Goal: Task Accomplishment & Management: Use online tool/utility

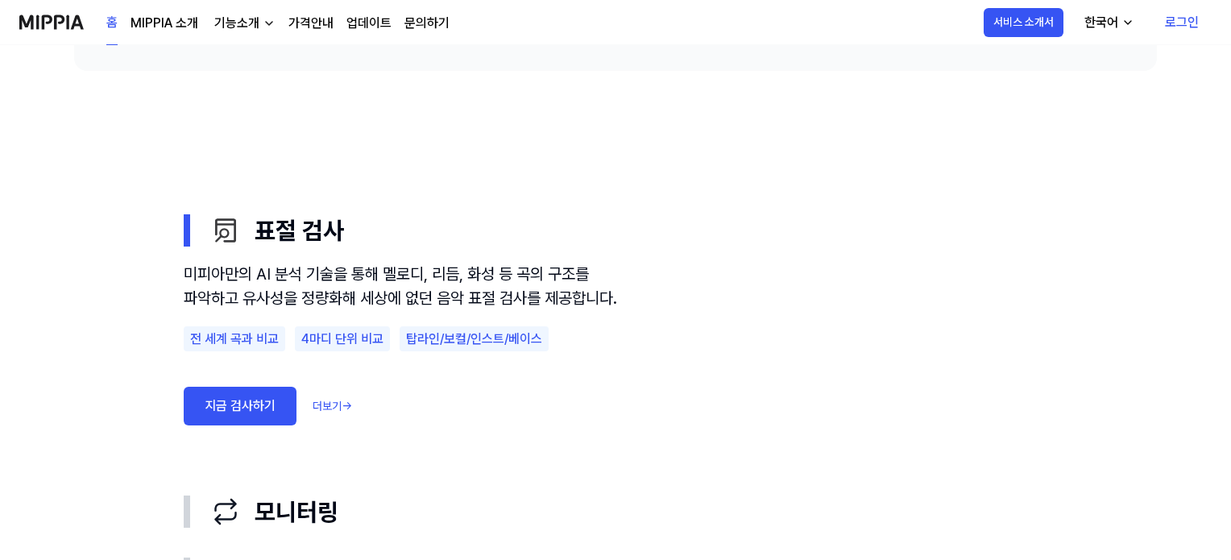
scroll to position [967, 0]
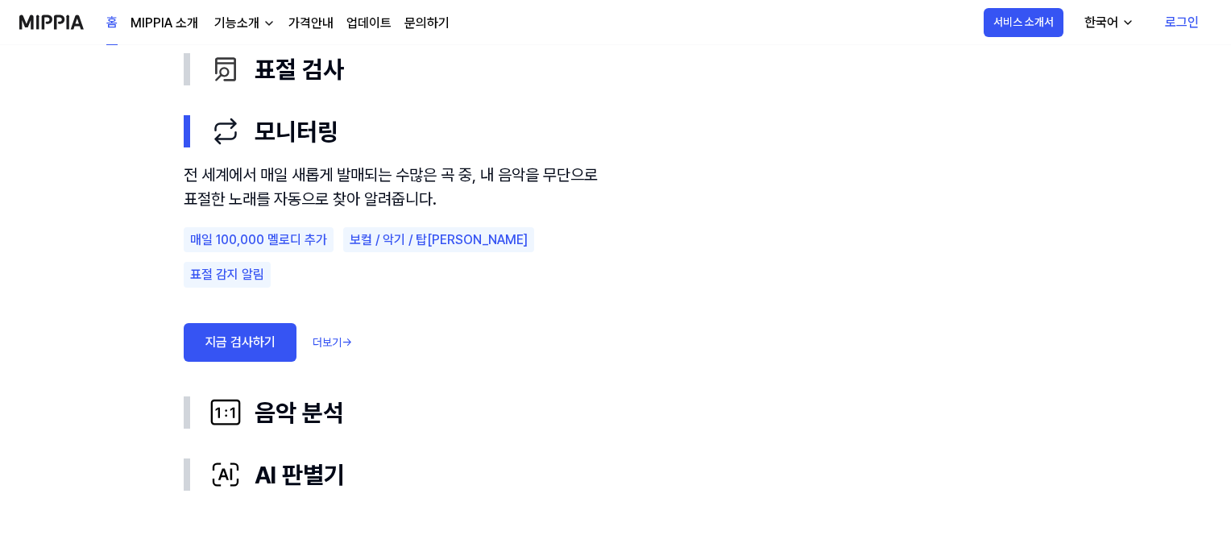
click at [254, 323] on link "지금 검사하기" at bounding box center [240, 342] width 113 height 39
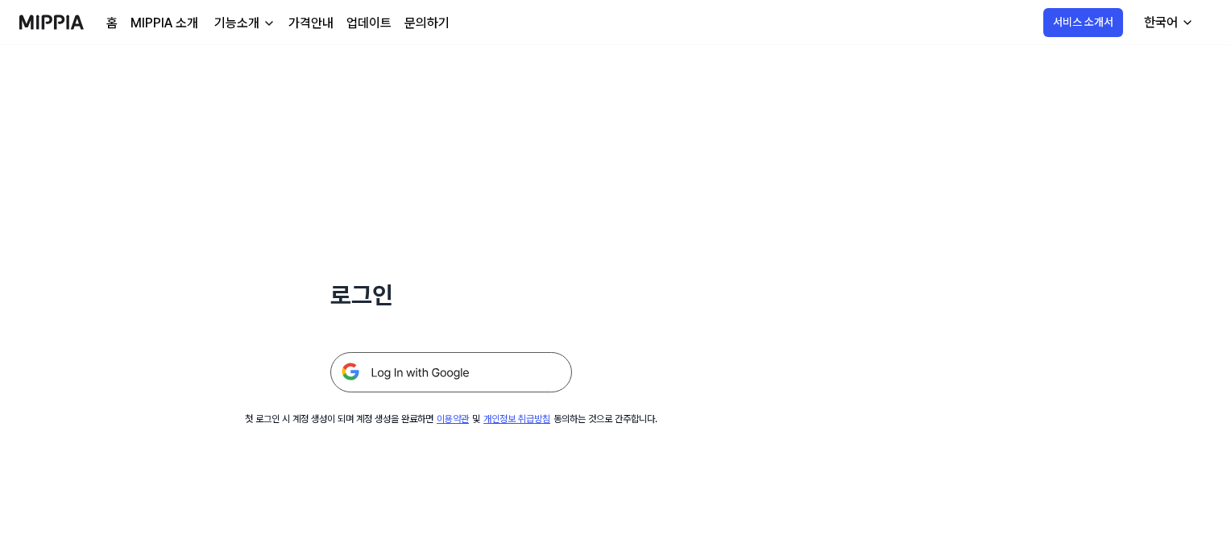
click at [309, 25] on link "가격안내" at bounding box center [310, 23] width 45 height 19
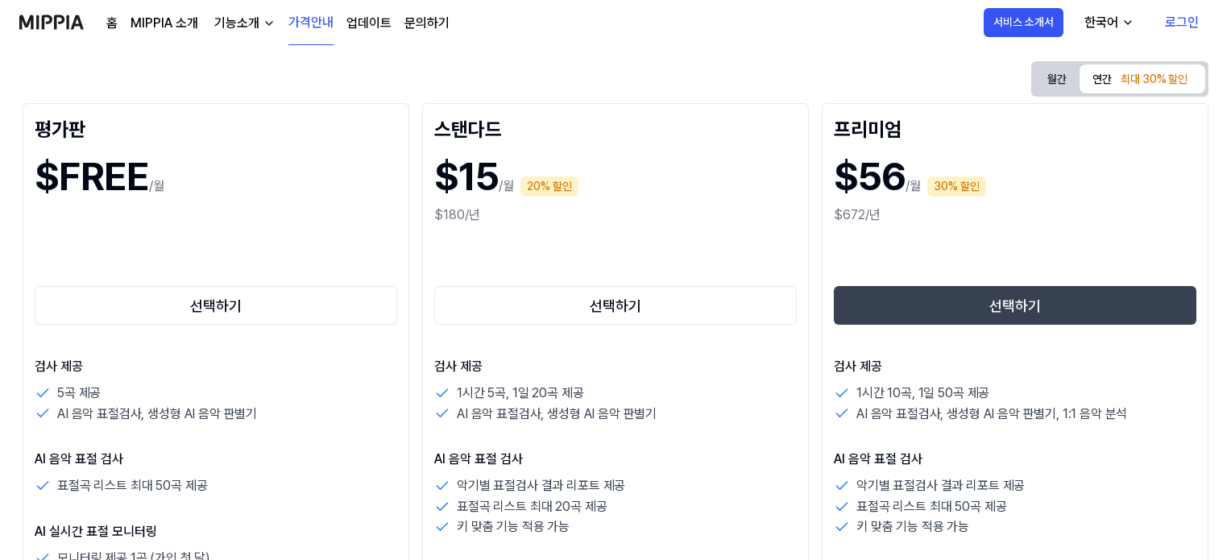
scroll to position [242, 0]
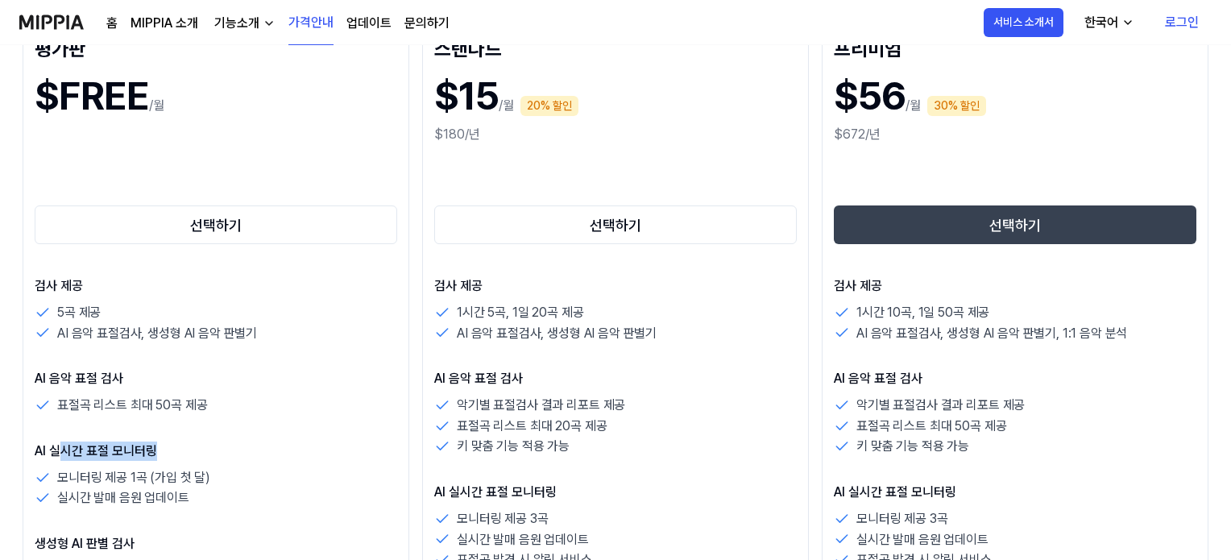
drag, startPoint x: 55, startPoint y: 447, endPoint x: 175, endPoint y: 456, distance: 120.4
click at [175, 456] on p "AI 실시간 표절 모니터링" at bounding box center [216, 450] width 362 height 19
drag, startPoint x: 64, startPoint y: 501, endPoint x: 222, endPoint y: 489, distance: 159.2
click at [222, 489] on div "실시간 발매 음원 업데이트" at bounding box center [216, 497] width 362 height 21
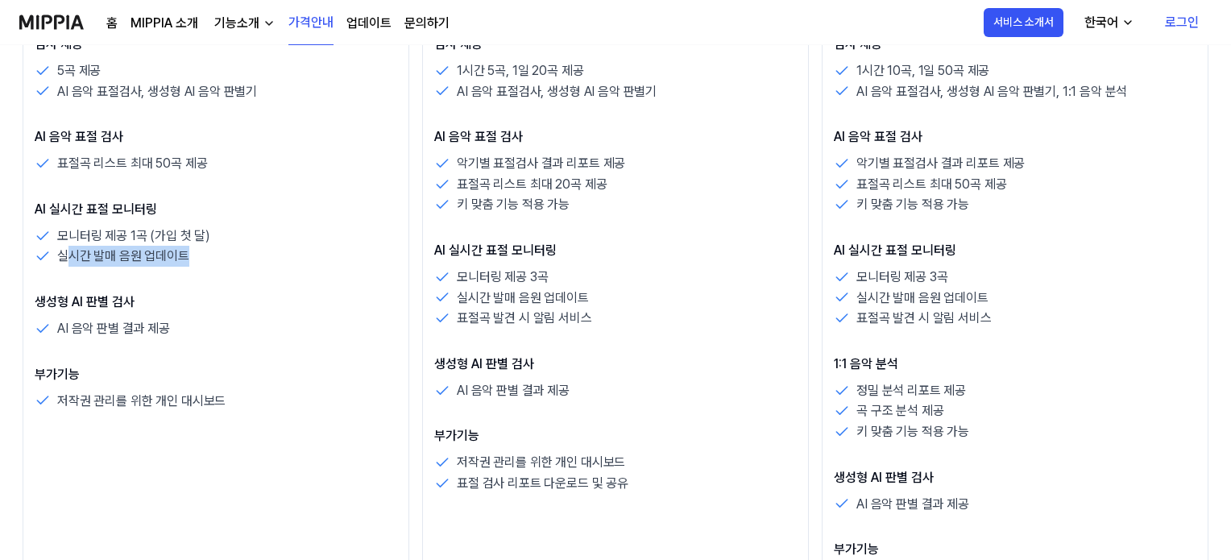
scroll to position [0, 0]
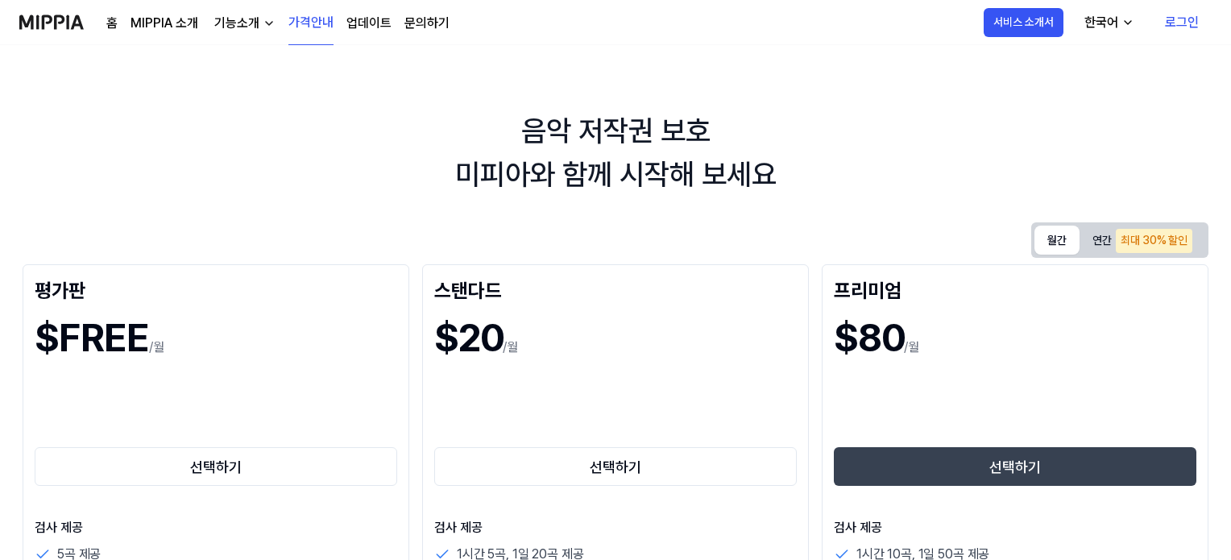
click at [1055, 240] on button "월간" at bounding box center [1056, 240] width 45 height 29
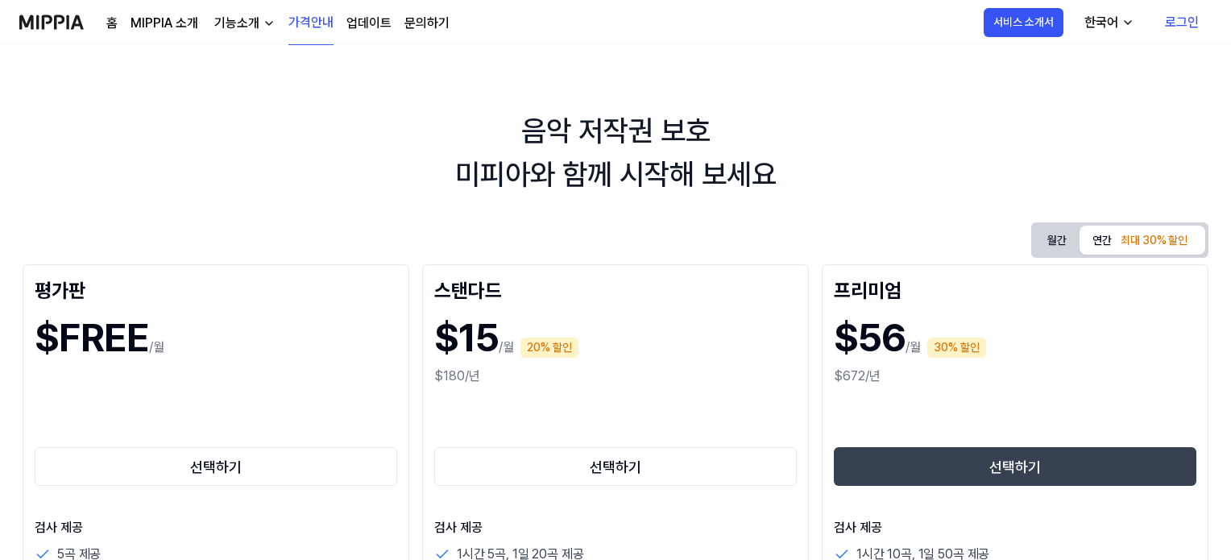
click at [1123, 246] on div "최대 30% 할인" at bounding box center [1154, 241] width 77 height 24
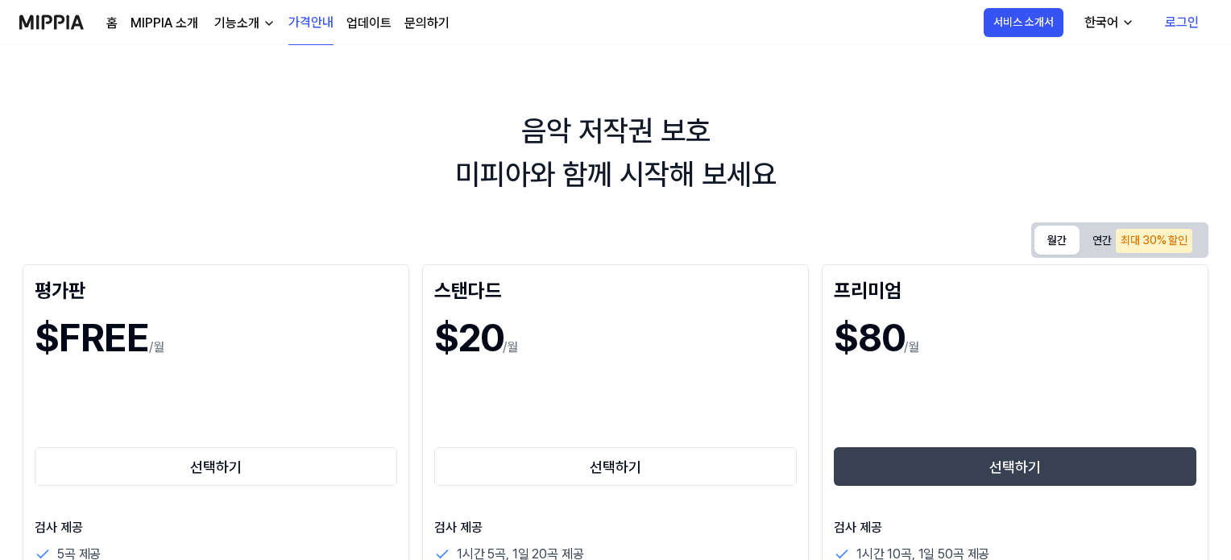
click at [1041, 243] on button "월간" at bounding box center [1056, 240] width 45 height 29
click at [1104, 243] on button "연간 최대 30% 할인" at bounding box center [1142, 240] width 126 height 33
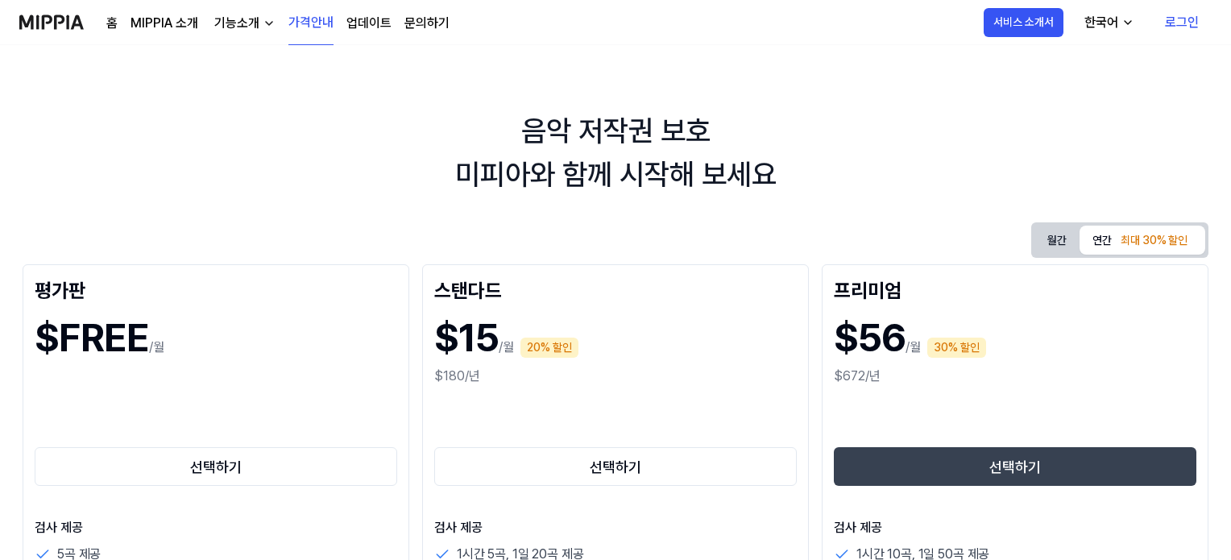
click at [1031, 247] on div "월간 연간 최대 30% 할인" at bounding box center [1119, 239] width 177 height 35
click at [1054, 250] on button "월간" at bounding box center [1056, 241] width 45 height 30
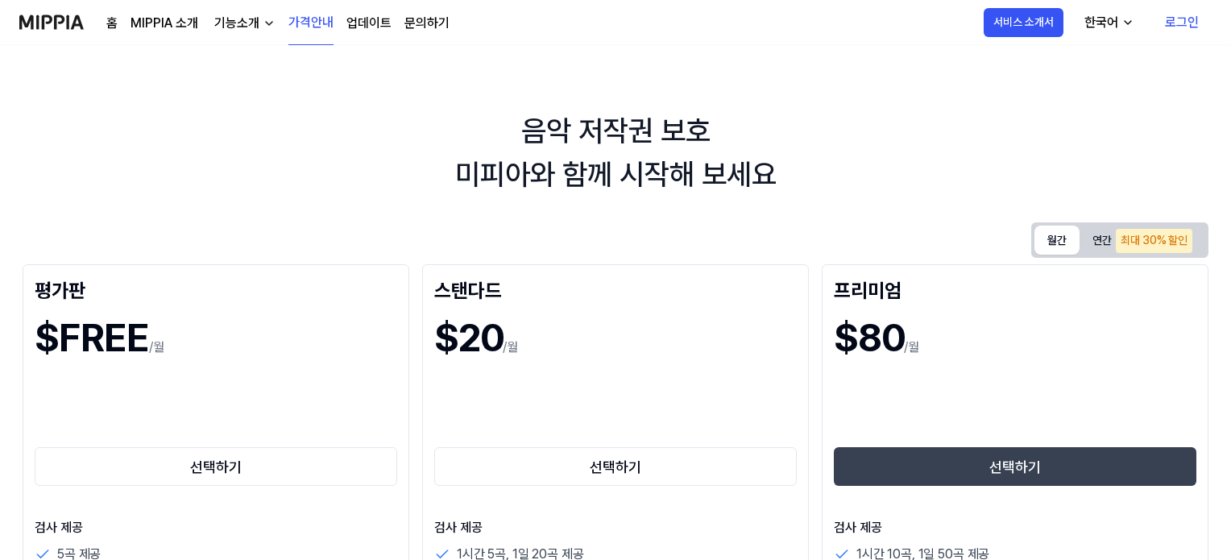
click at [60, 19] on img at bounding box center [51, 22] width 64 height 44
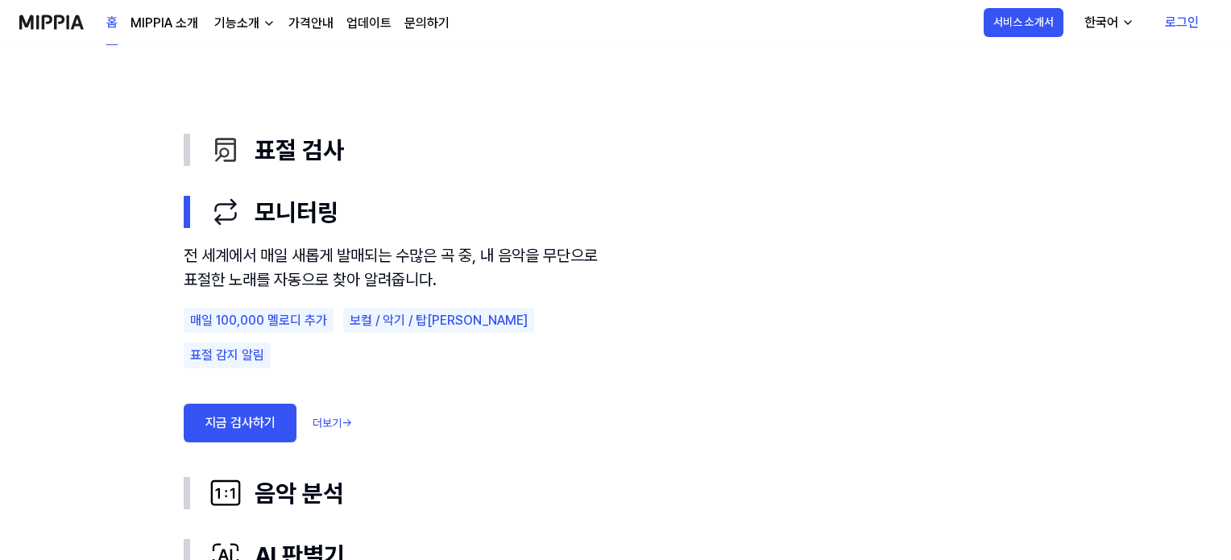
scroll to position [806, 0]
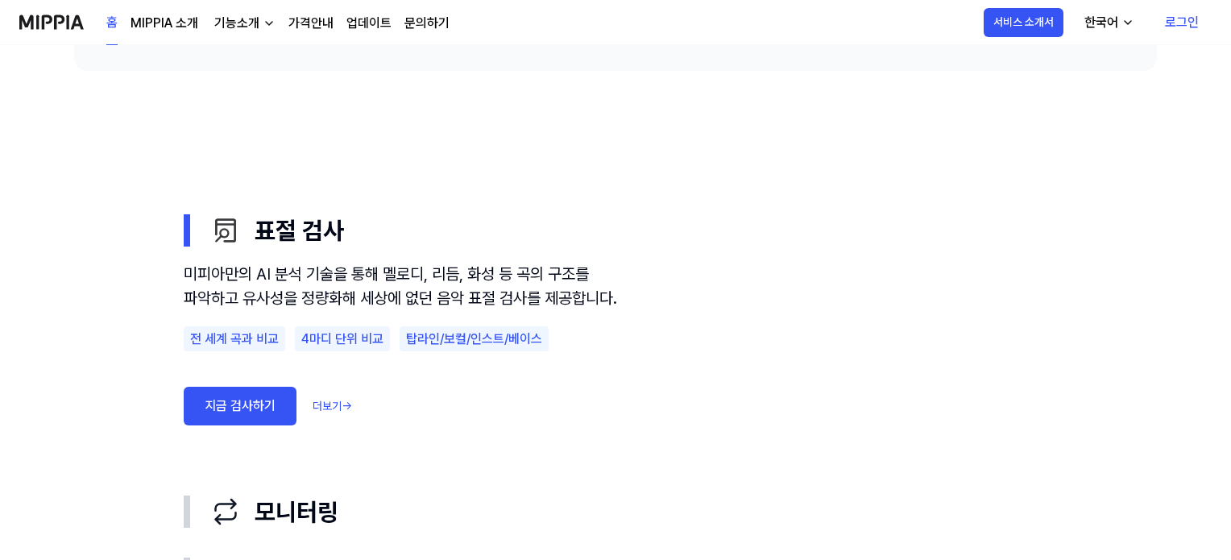
click at [248, 425] on link "지금 검사하기" at bounding box center [240, 406] width 113 height 39
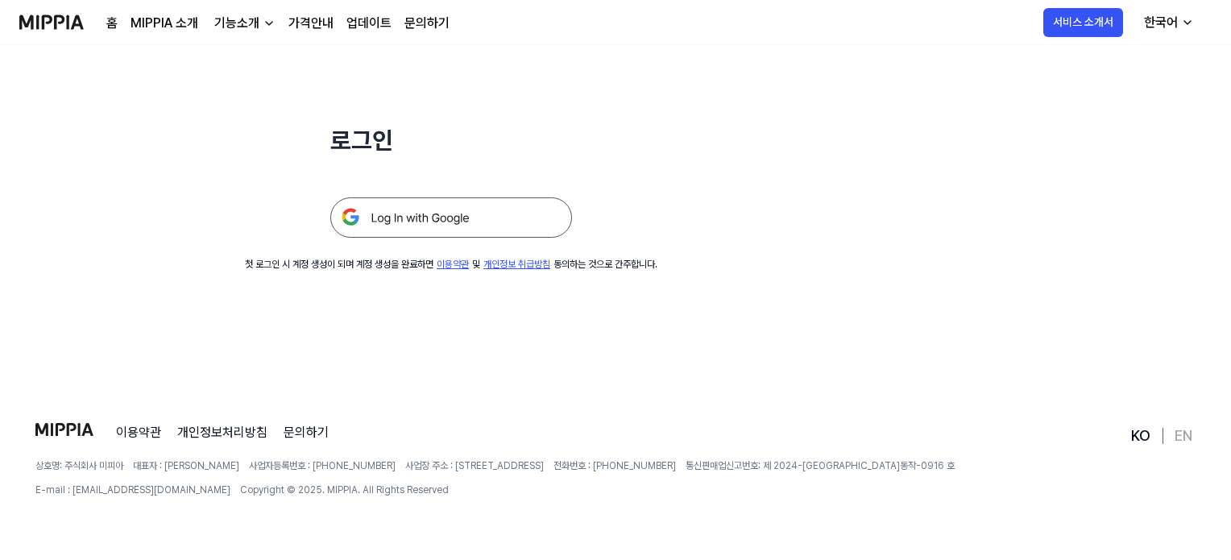
scroll to position [0, 0]
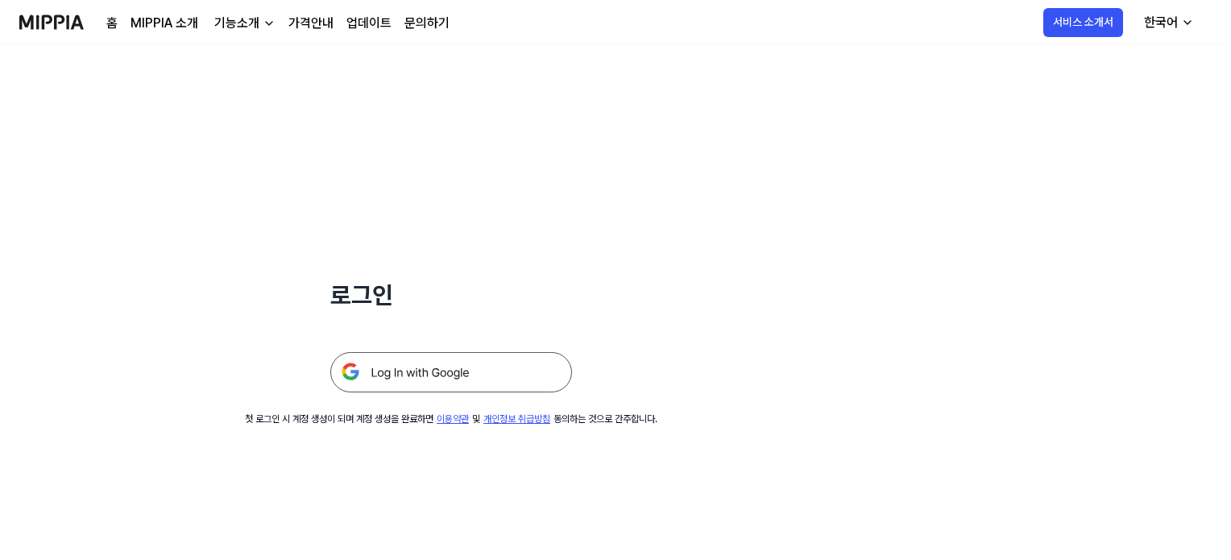
click at [445, 371] on img at bounding box center [451, 372] width 242 height 40
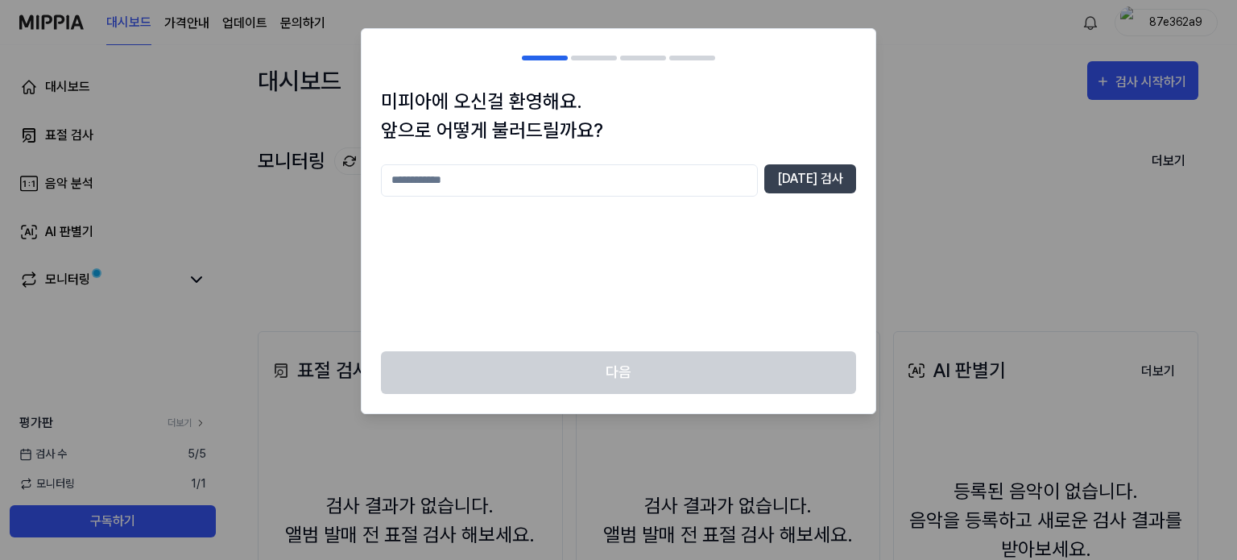
click at [478, 176] on input "text" at bounding box center [569, 180] width 377 height 32
drag, startPoint x: 461, startPoint y: 177, endPoint x: 374, endPoint y: 180, distance: 87.1
click at [374, 180] on div "미피아에 오신걸 환영해요. 앞으로 어떻게 불러드릴까요? ** [DATE] 검사" at bounding box center [619, 219] width 514 height 264
type input "*"
type input "**"
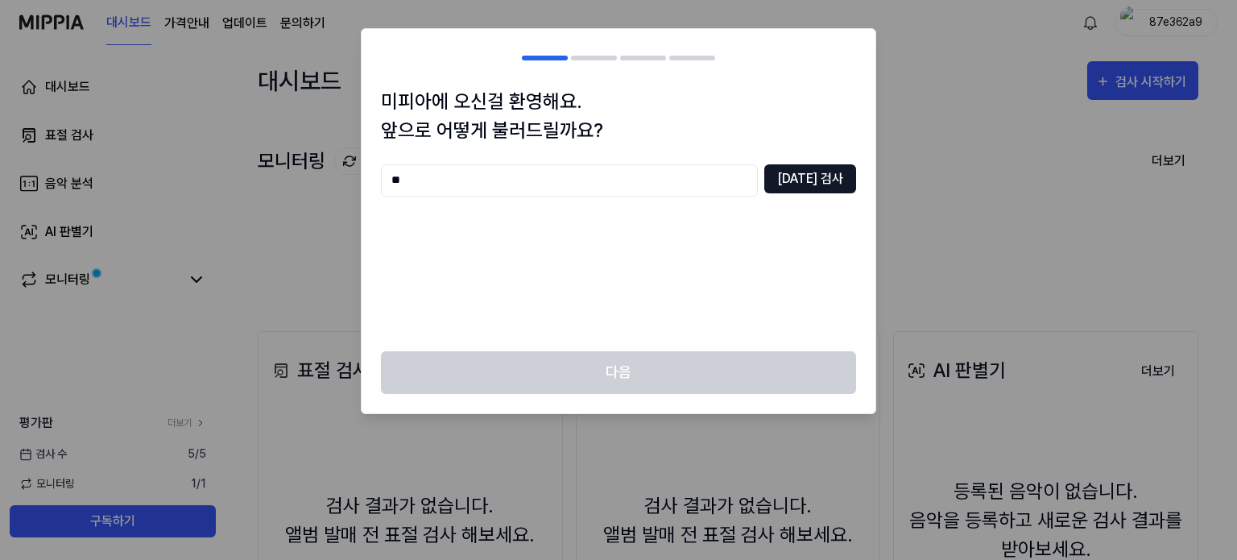
click at [812, 187] on button "[DATE] 검사" at bounding box center [810, 178] width 92 height 29
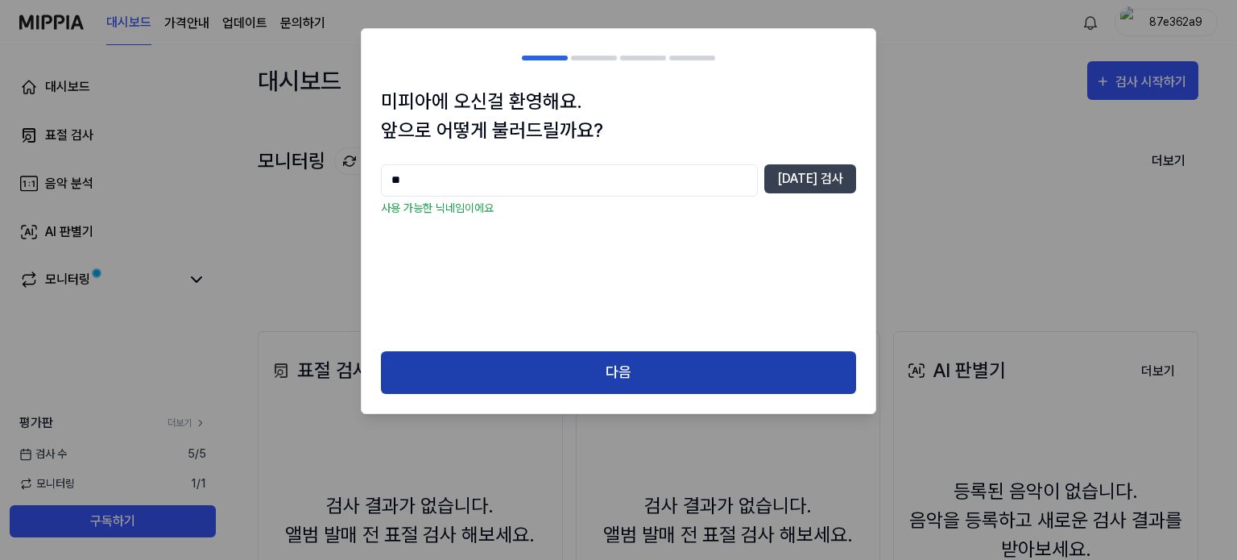
click at [631, 367] on button "다음" at bounding box center [618, 372] width 475 height 43
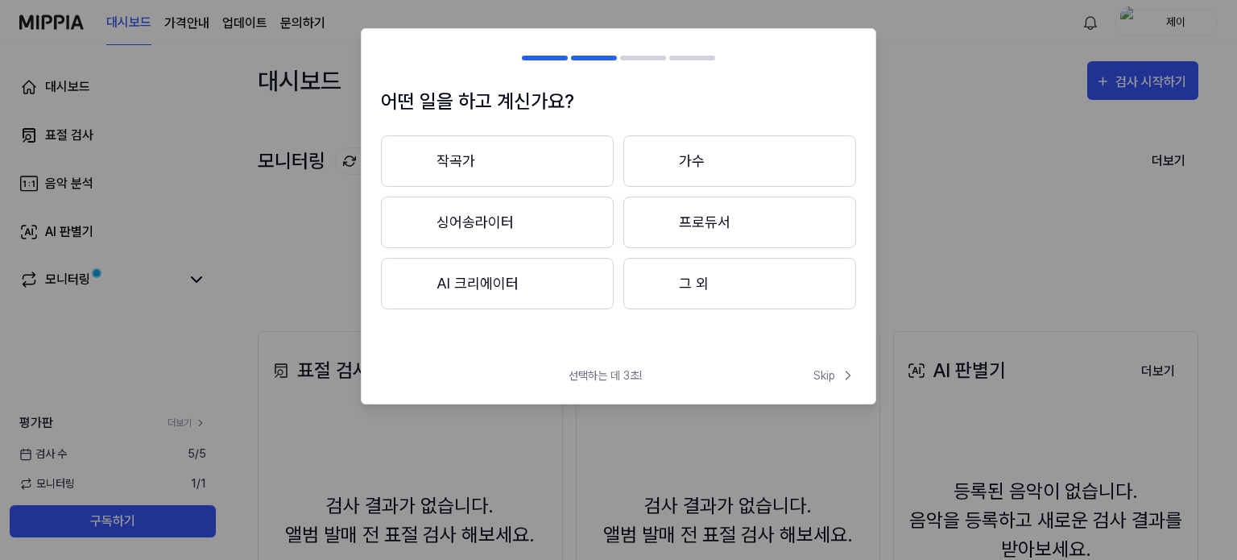
click at [508, 281] on button "AI 크리에이터" at bounding box center [497, 284] width 233 height 52
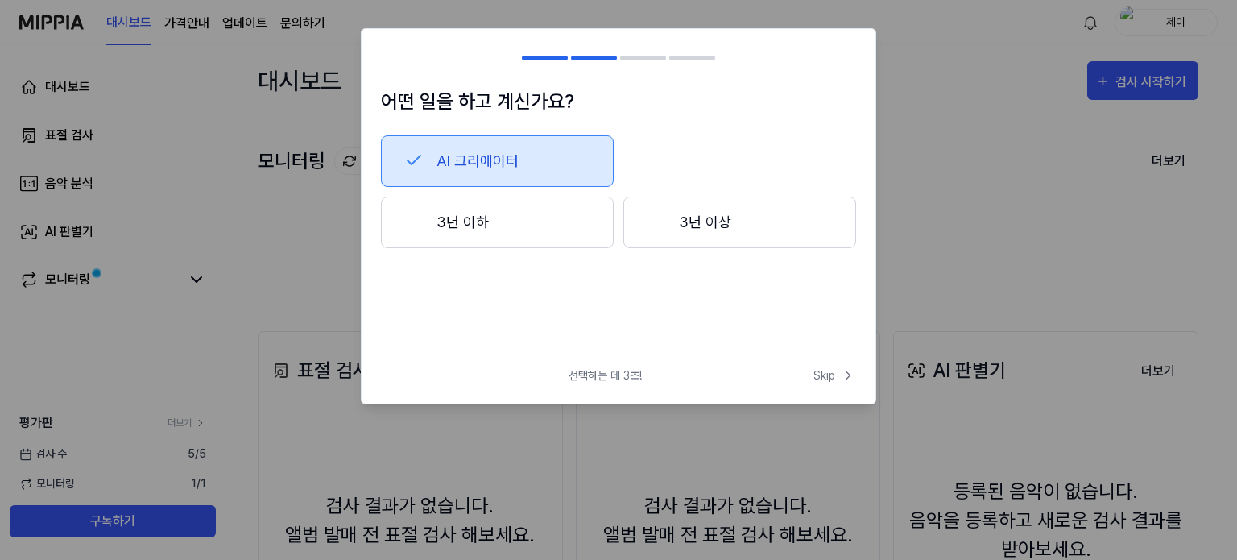
click at [519, 223] on button "3년 이하" at bounding box center [497, 223] width 233 height 52
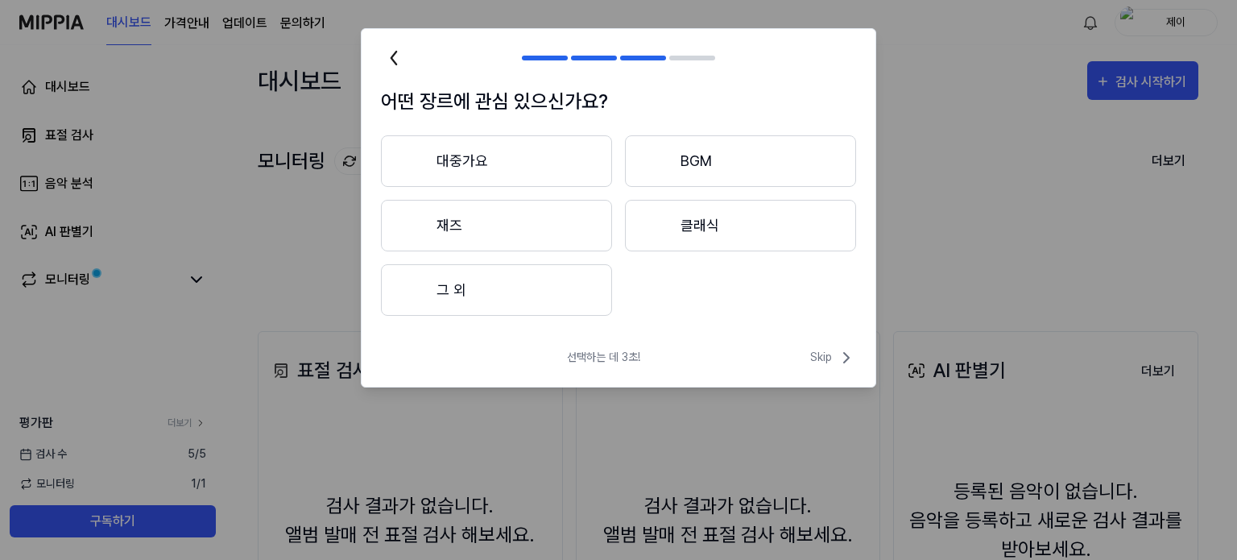
click at [476, 156] on button "대중가요" at bounding box center [496, 161] width 231 height 52
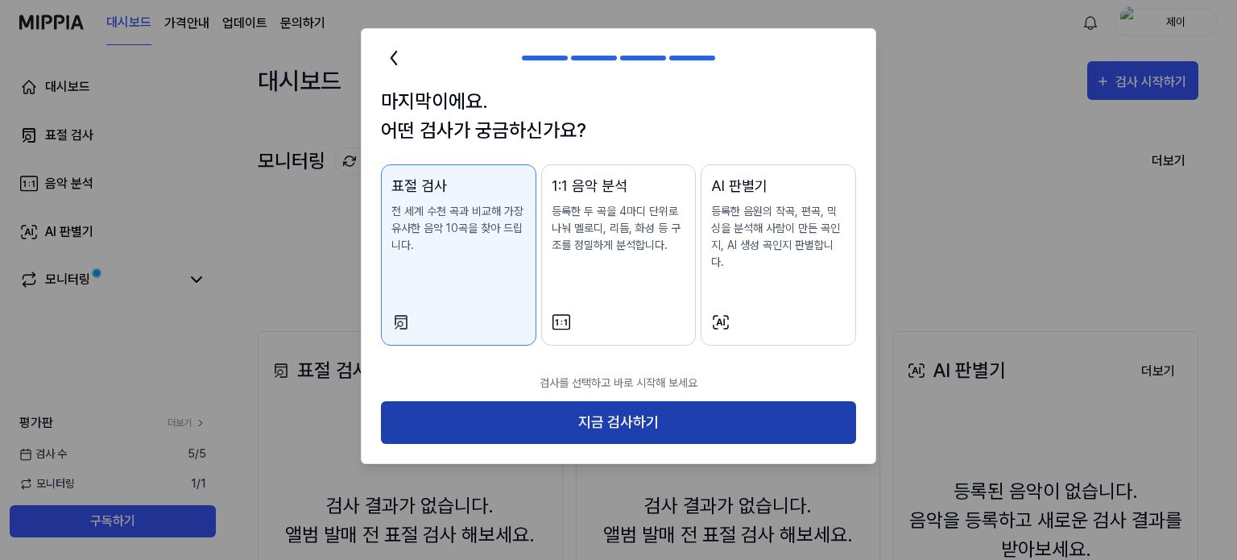
click at [605, 408] on button "지금 검사하기" at bounding box center [618, 422] width 475 height 43
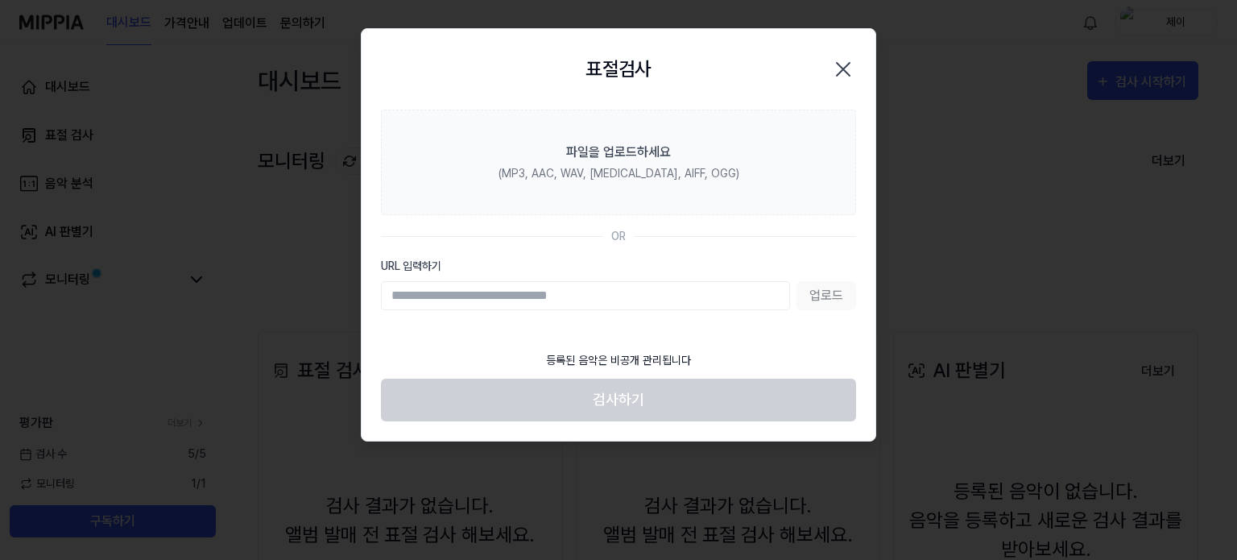
click at [846, 65] on icon "button" at bounding box center [843, 69] width 13 height 13
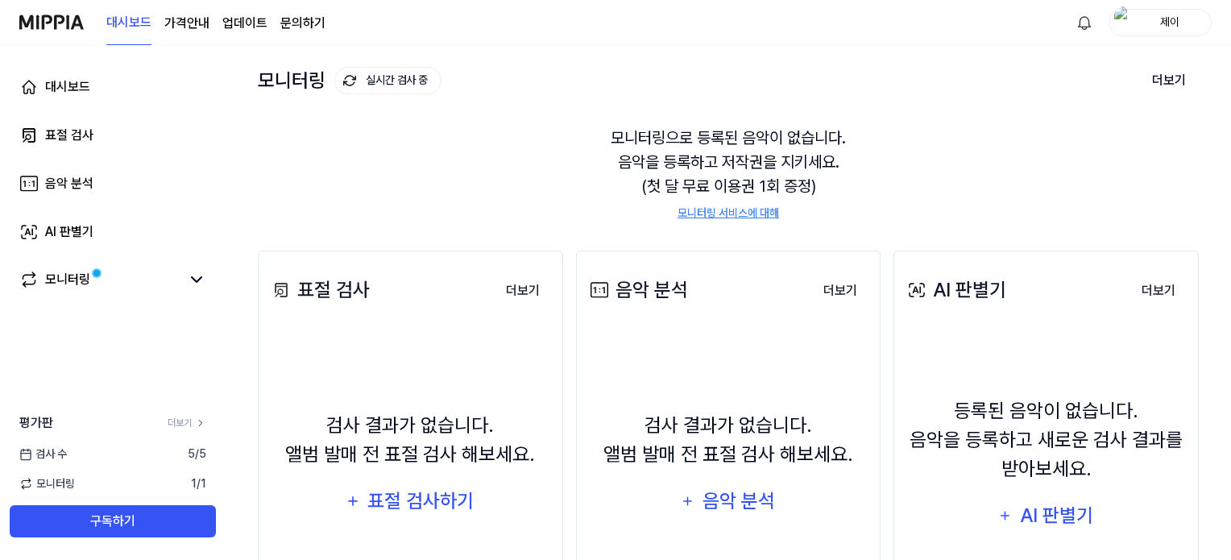
scroll to position [209, 0]
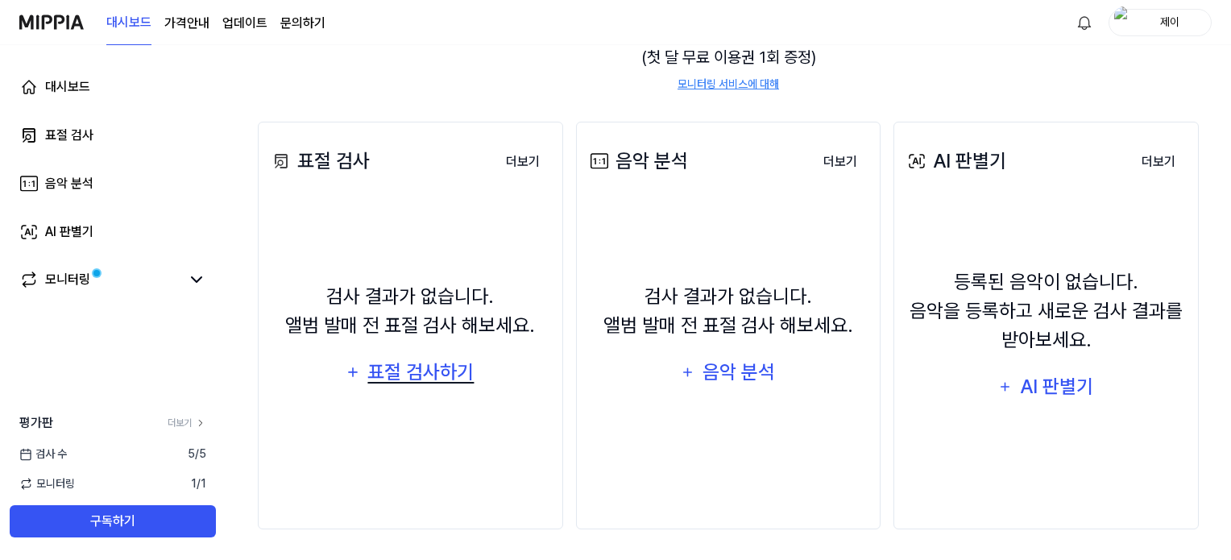
click at [406, 379] on div "표절 검사하기" at bounding box center [422, 372] width 110 height 31
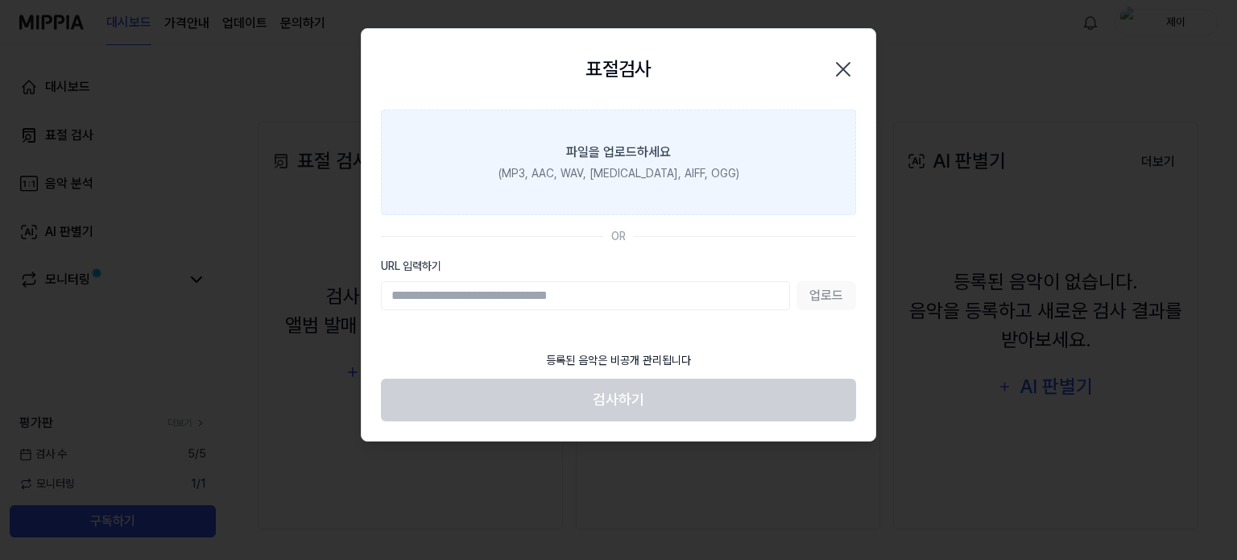
click at [611, 177] on div "(MP3, AAC, WAV, [MEDICAL_DATA], AIFF, OGG)" at bounding box center [619, 173] width 241 height 17
click at [0, 0] on input "파일을 업로드하세요 (MP3, AAC, WAV, [MEDICAL_DATA], AIFF, OGG)" at bounding box center [0, 0] width 0 height 0
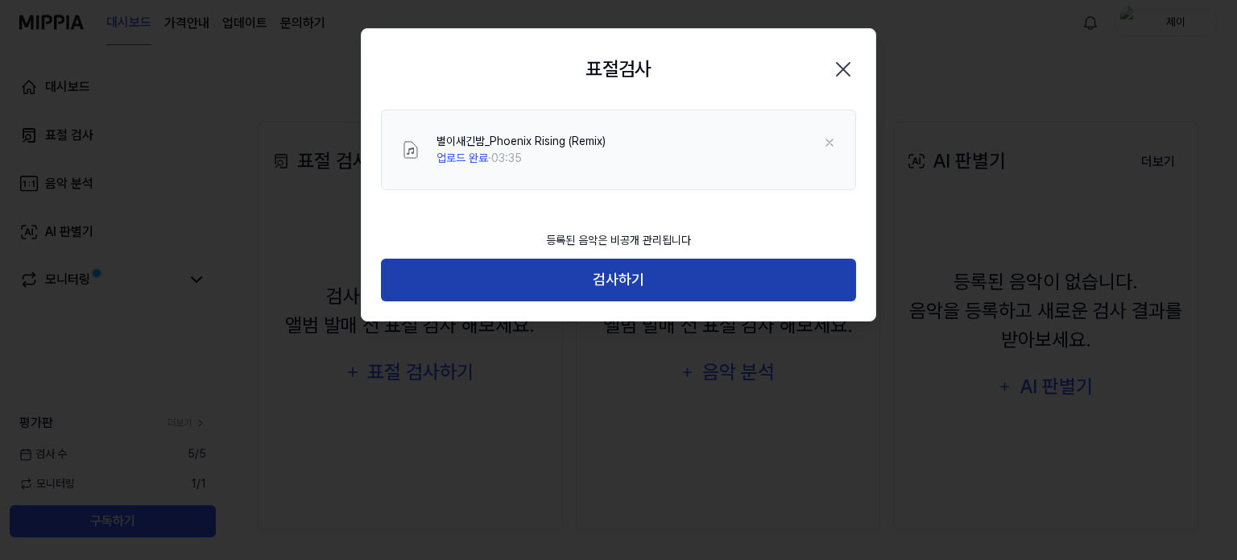
click at [624, 278] on button "검사하기" at bounding box center [618, 280] width 475 height 43
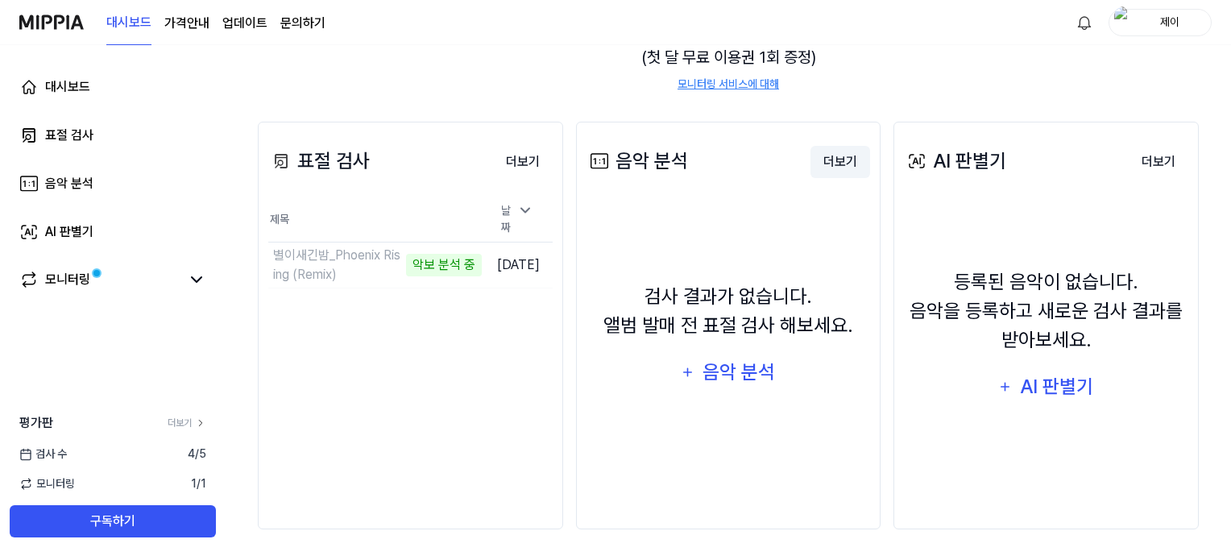
click at [838, 158] on button "더보기" at bounding box center [840, 162] width 60 height 32
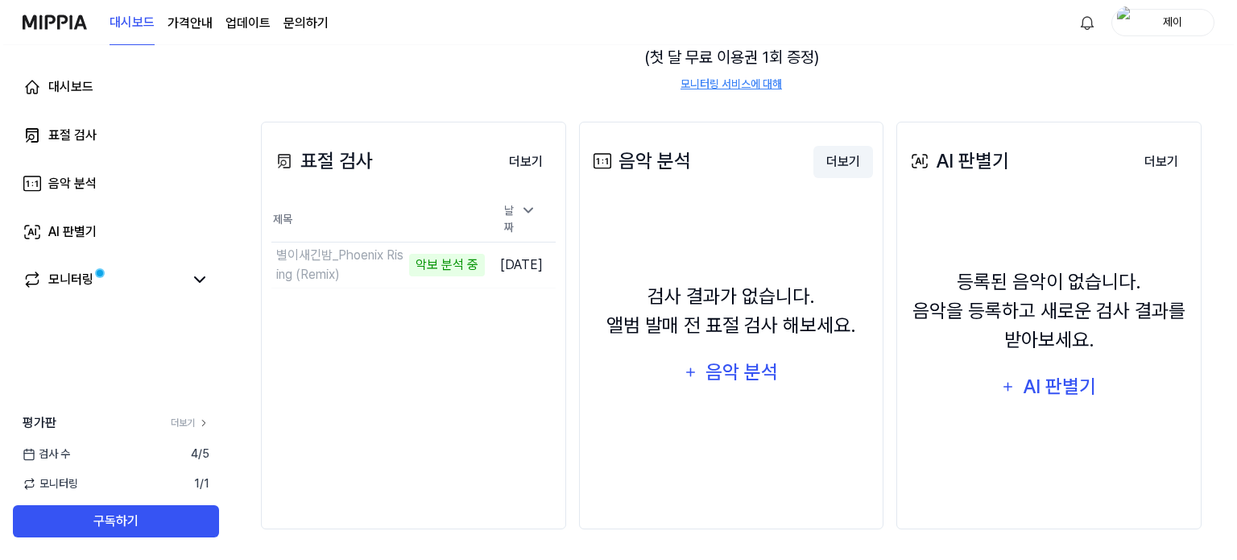
scroll to position [0, 0]
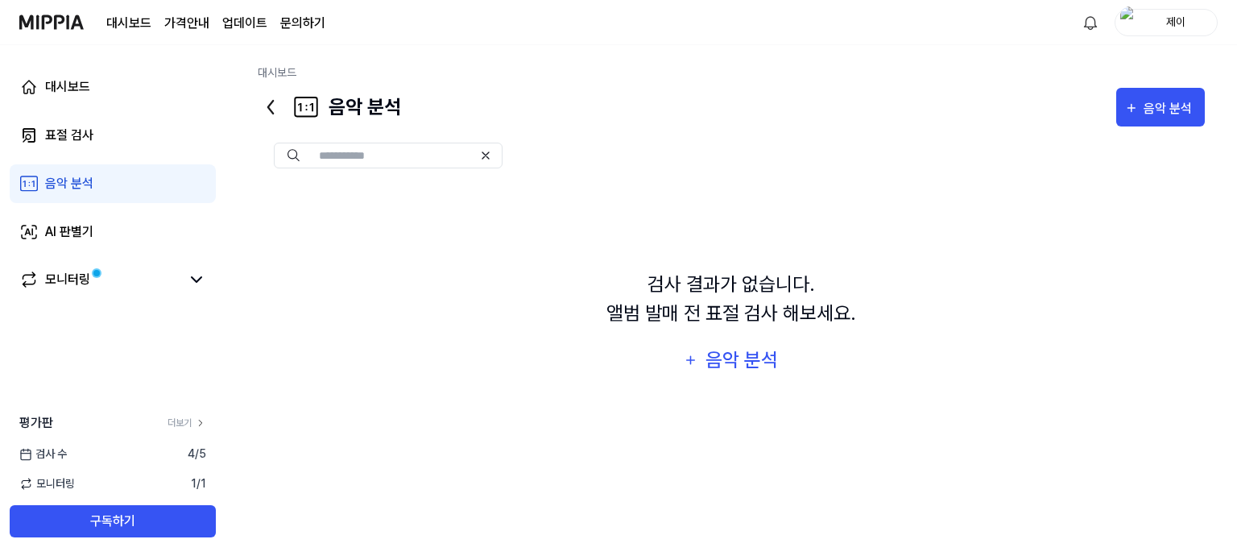
click at [838, 158] on div at bounding box center [731, 156] width 947 height 26
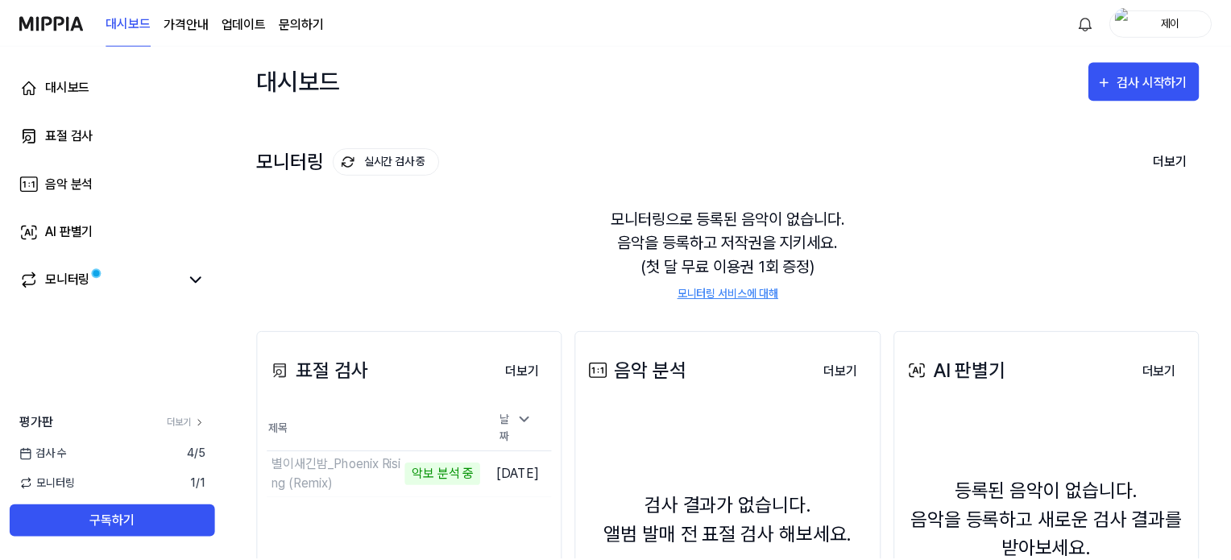
scroll to position [209, 0]
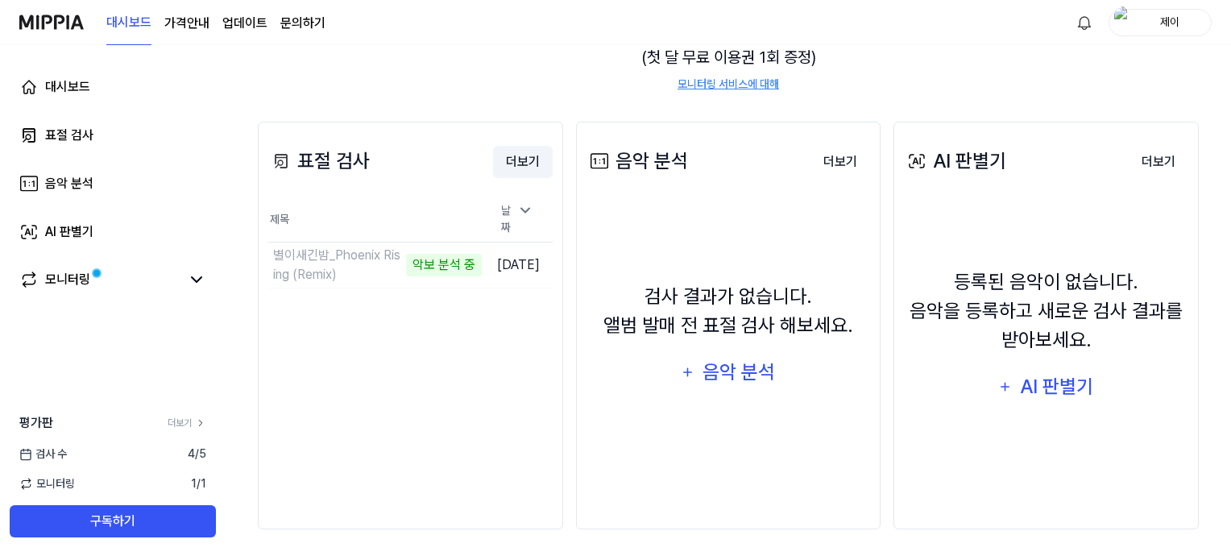
click at [524, 162] on button "더보기" at bounding box center [523, 162] width 60 height 32
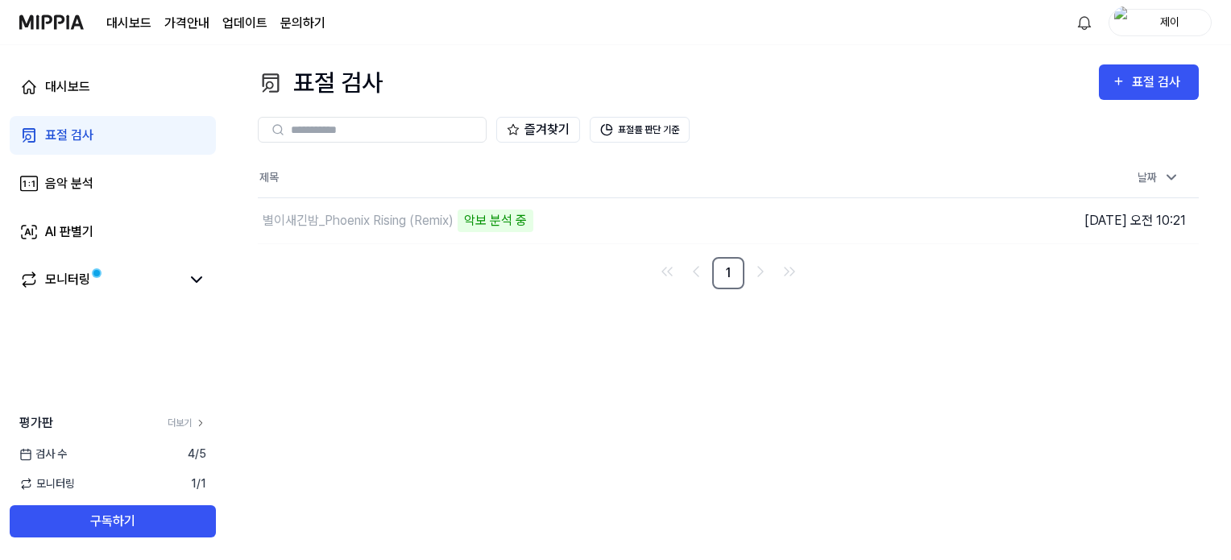
scroll to position [0, 0]
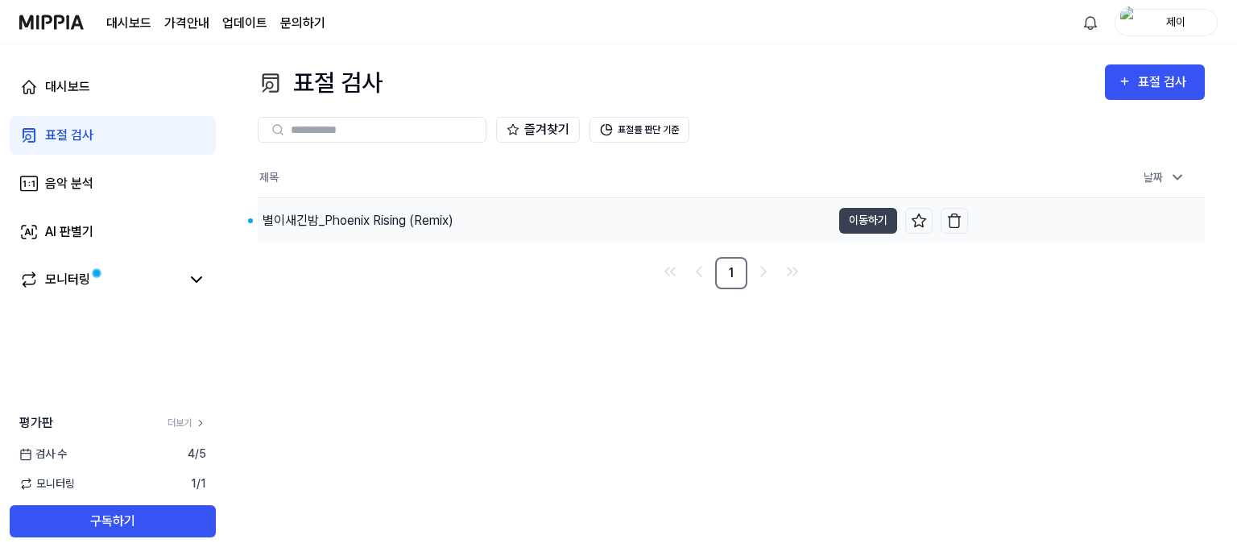
click at [299, 221] on div "별이새긴밤_Phoenix Rising (Remix)" at bounding box center [358, 220] width 191 height 19
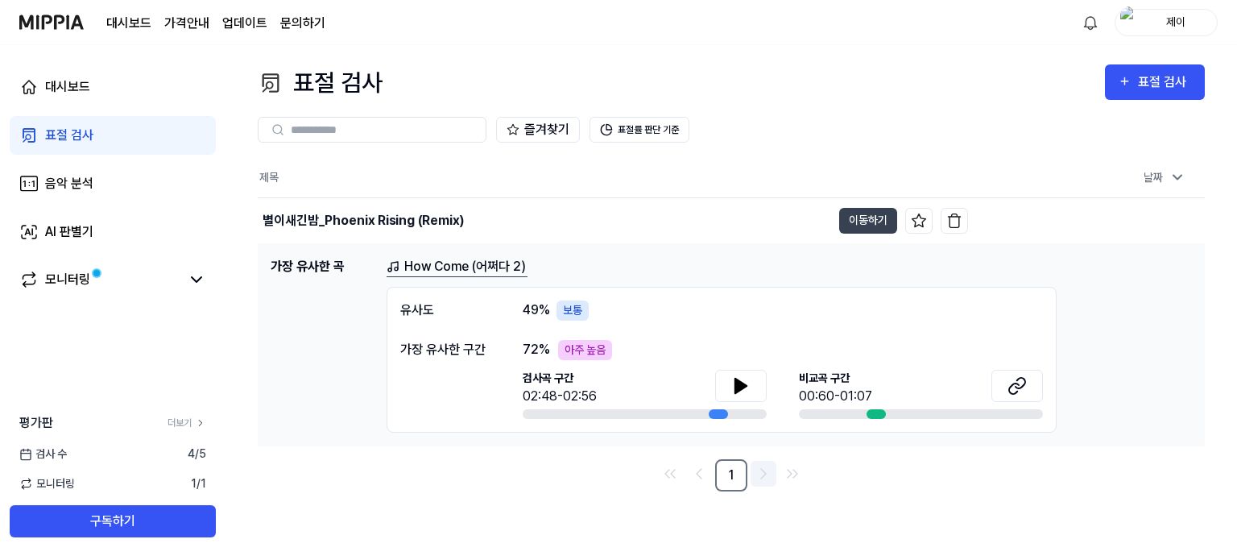
click at [764, 472] on icon "Go to next page" at bounding box center [763, 473] width 19 height 19
click at [738, 379] on icon at bounding box center [740, 386] width 11 height 14
click at [416, 307] on div "유사도" at bounding box center [445, 310] width 90 height 20
click at [60, 82] on div "대시보드" at bounding box center [67, 86] width 45 height 19
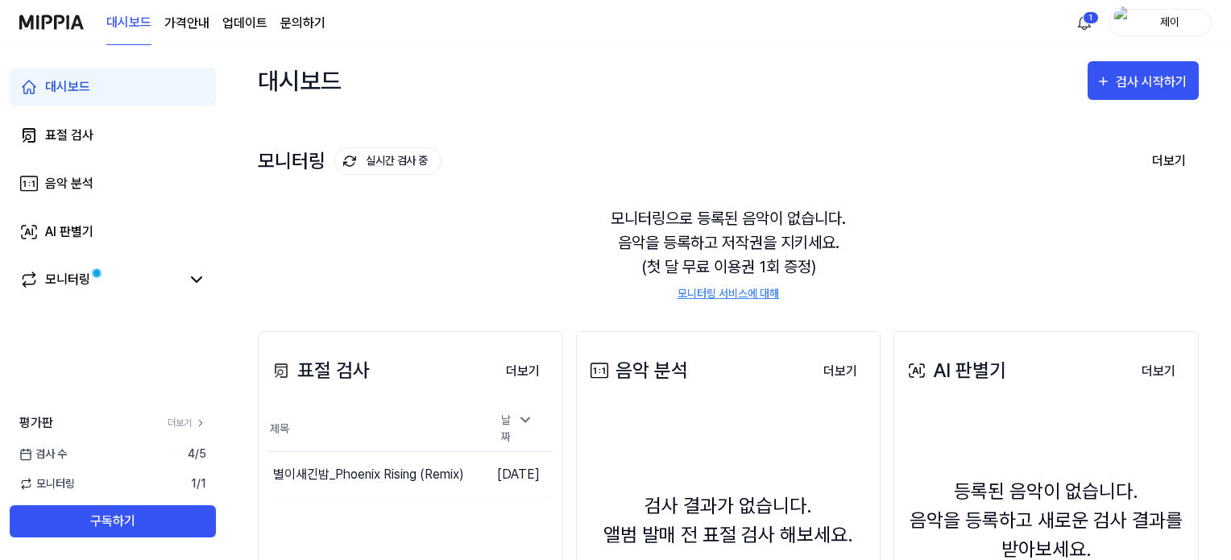
click at [742, 294] on link "모니터링 서비스에 대해" at bounding box center [727, 293] width 101 height 17
click at [300, 19] on link "문의하기" at bounding box center [302, 23] width 45 height 19
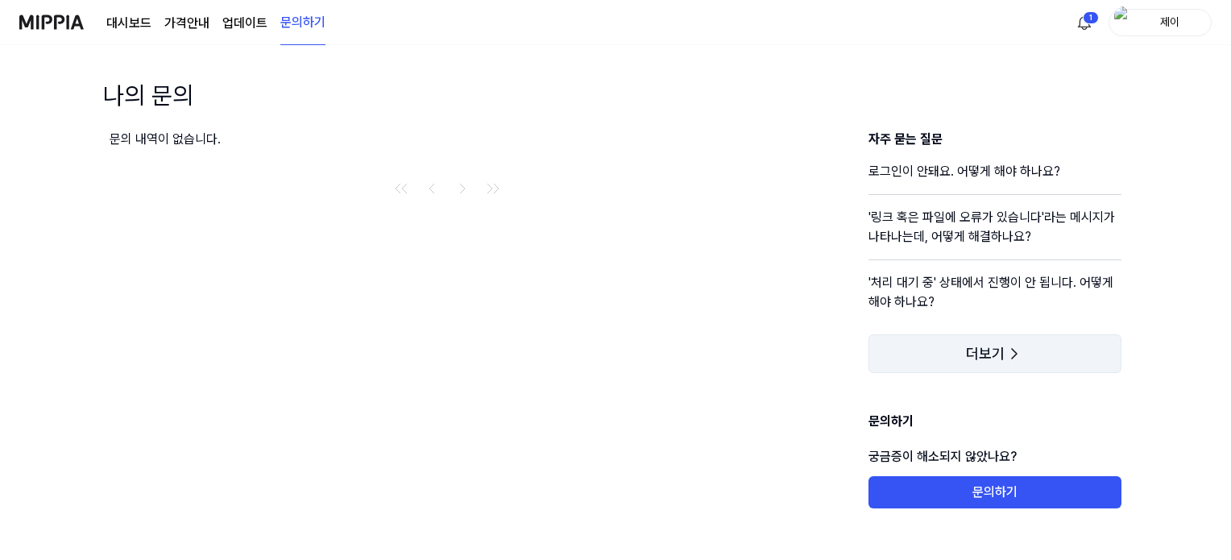
click at [976, 350] on span "더보기" at bounding box center [985, 354] width 39 height 16
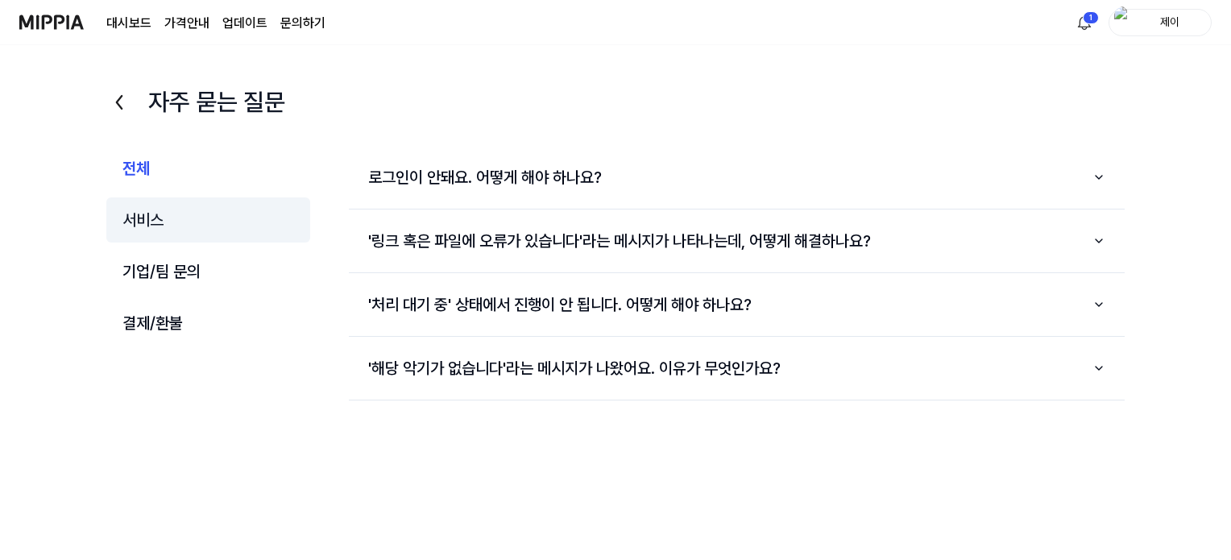
click at [139, 219] on button "서비스" at bounding box center [208, 219] width 204 height 45
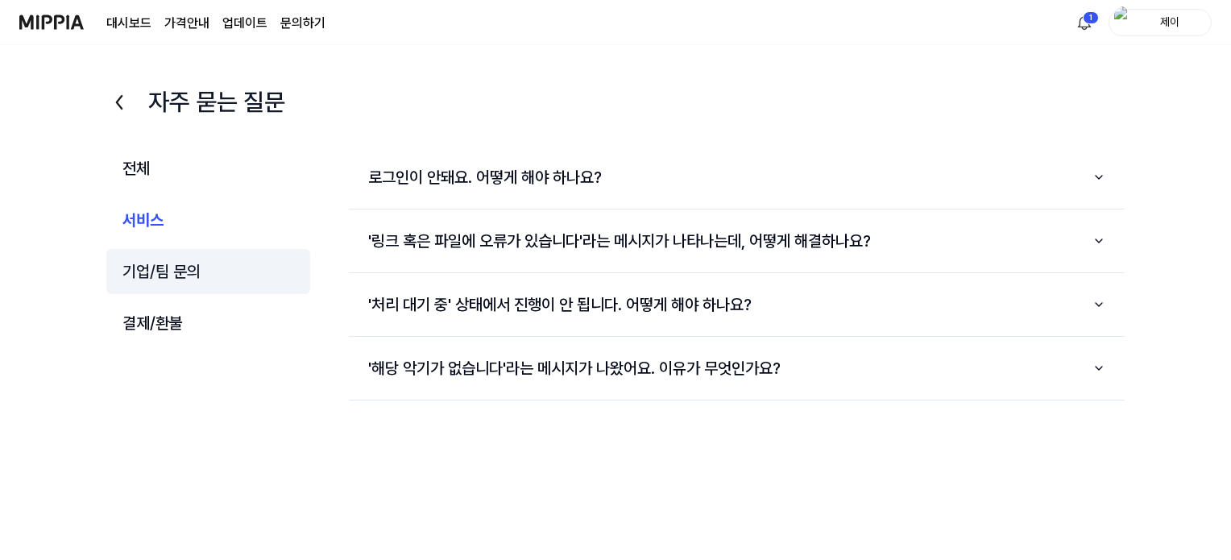
click at [164, 275] on button "기업/팀 문의" at bounding box center [208, 271] width 204 height 45
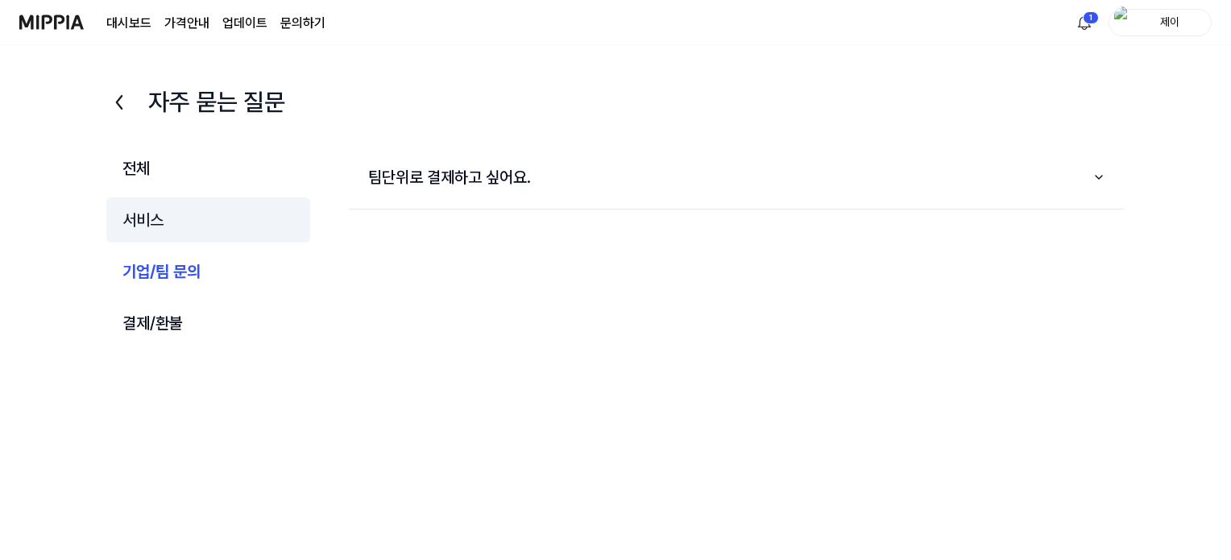
click at [143, 218] on button "서비스" at bounding box center [208, 219] width 204 height 45
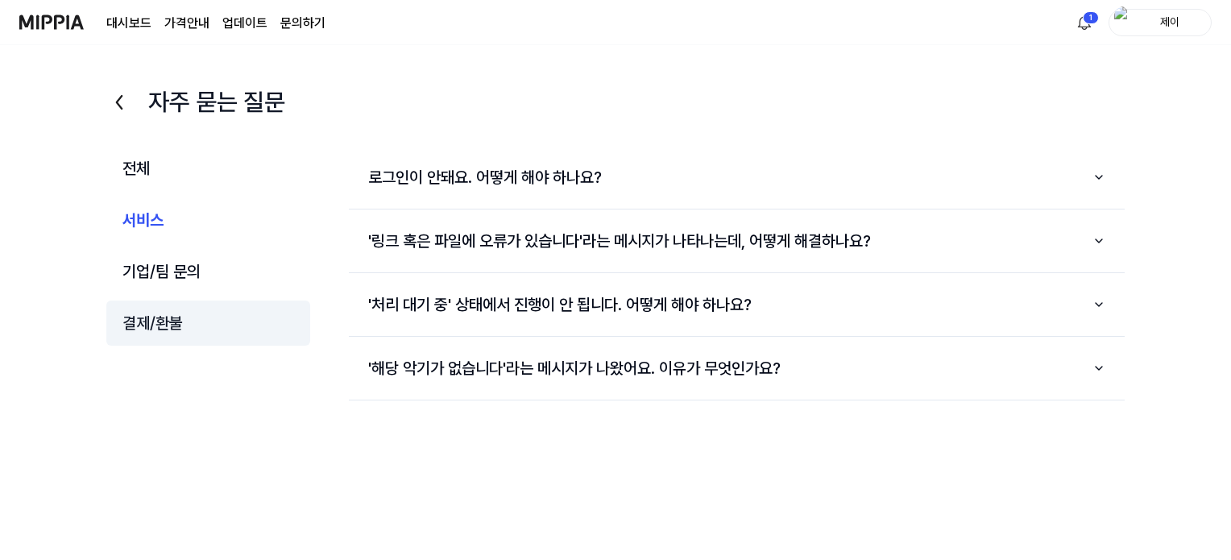
click at [161, 325] on button "결제/환불" at bounding box center [208, 322] width 204 height 45
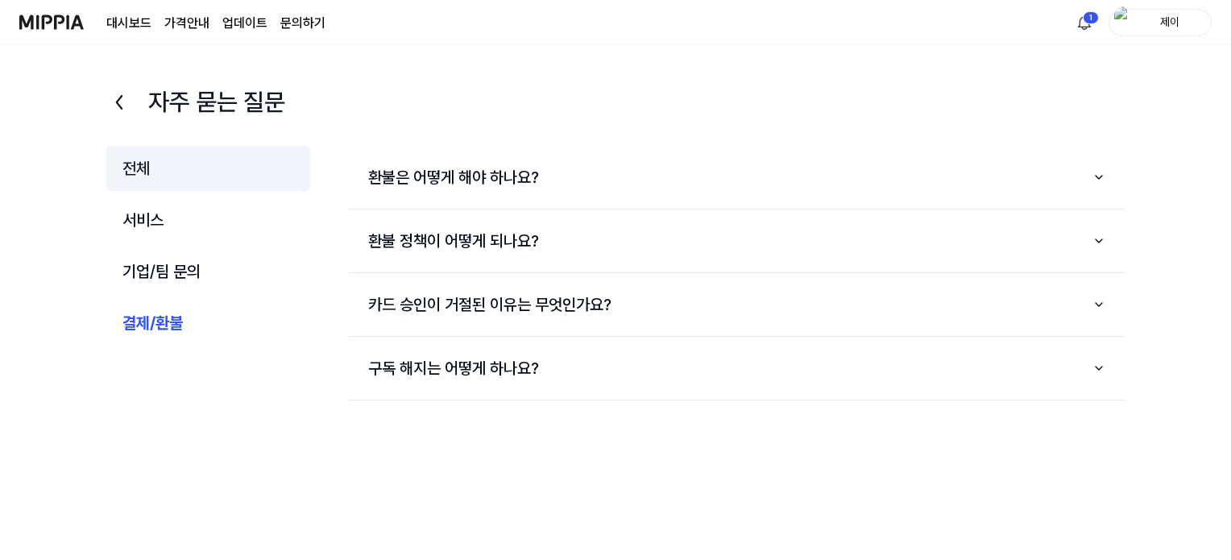
click at [139, 170] on button "전체" at bounding box center [208, 168] width 204 height 45
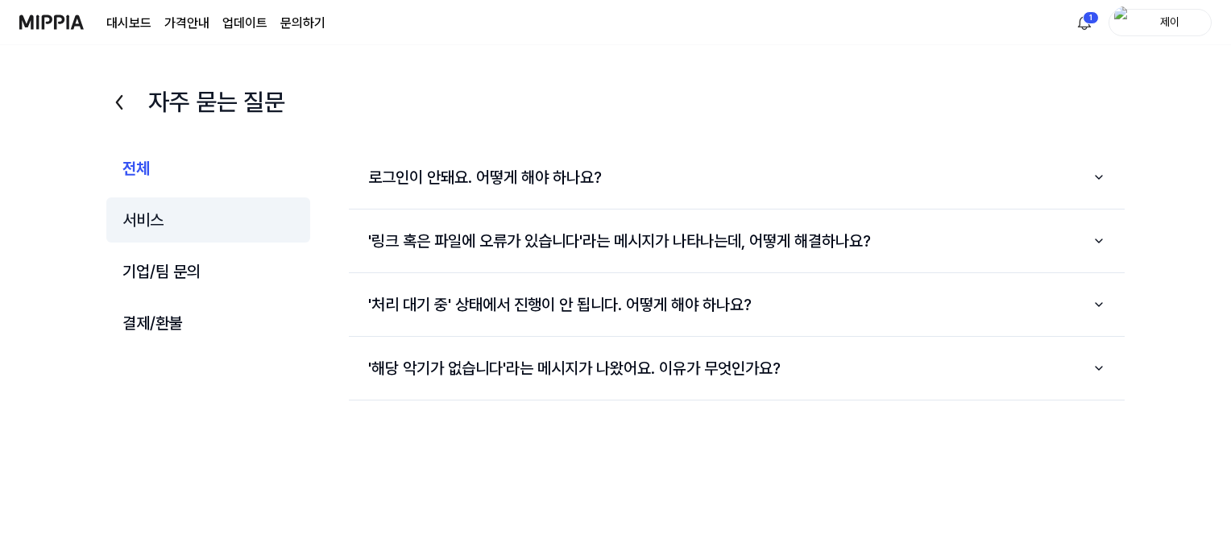
click at [132, 213] on button "서비스" at bounding box center [208, 219] width 204 height 45
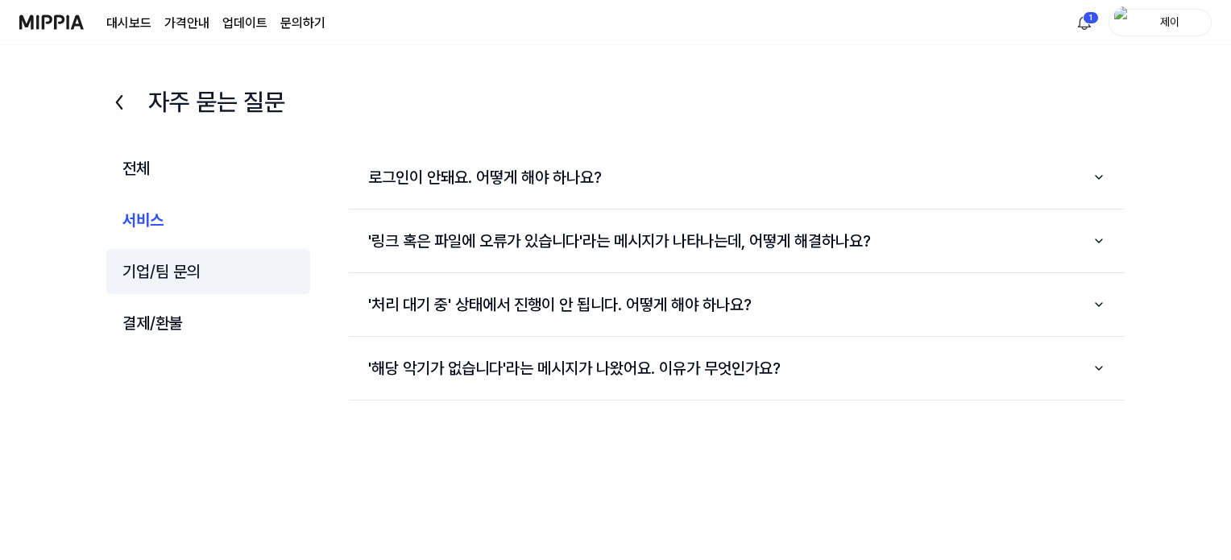
click at [151, 273] on button "기업/팀 문의" at bounding box center [208, 271] width 204 height 45
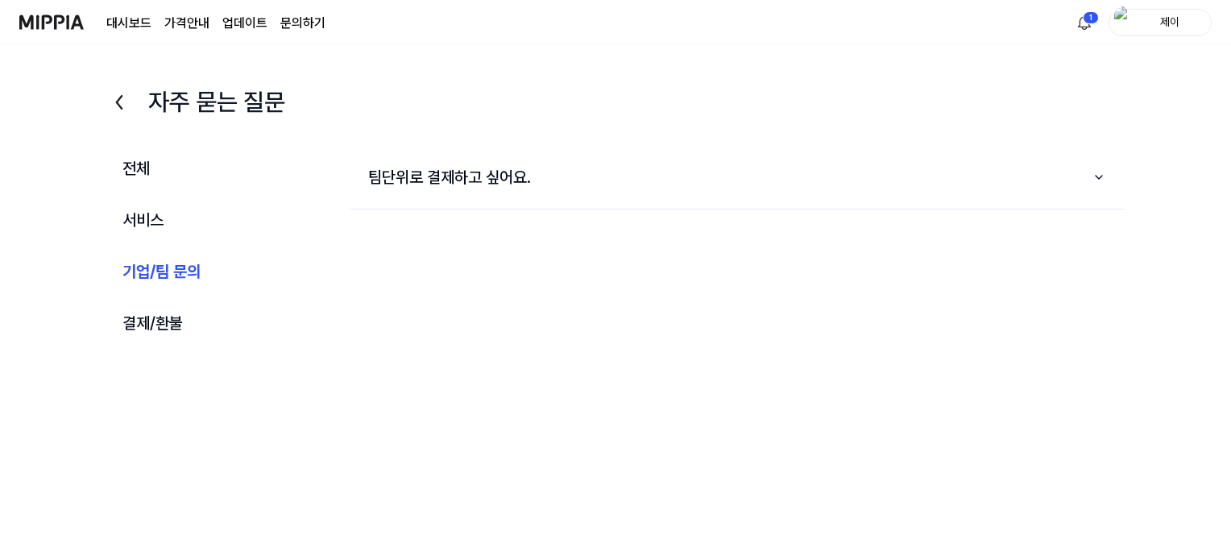
click at [231, 23] on link "업데이트" at bounding box center [244, 23] width 45 height 19
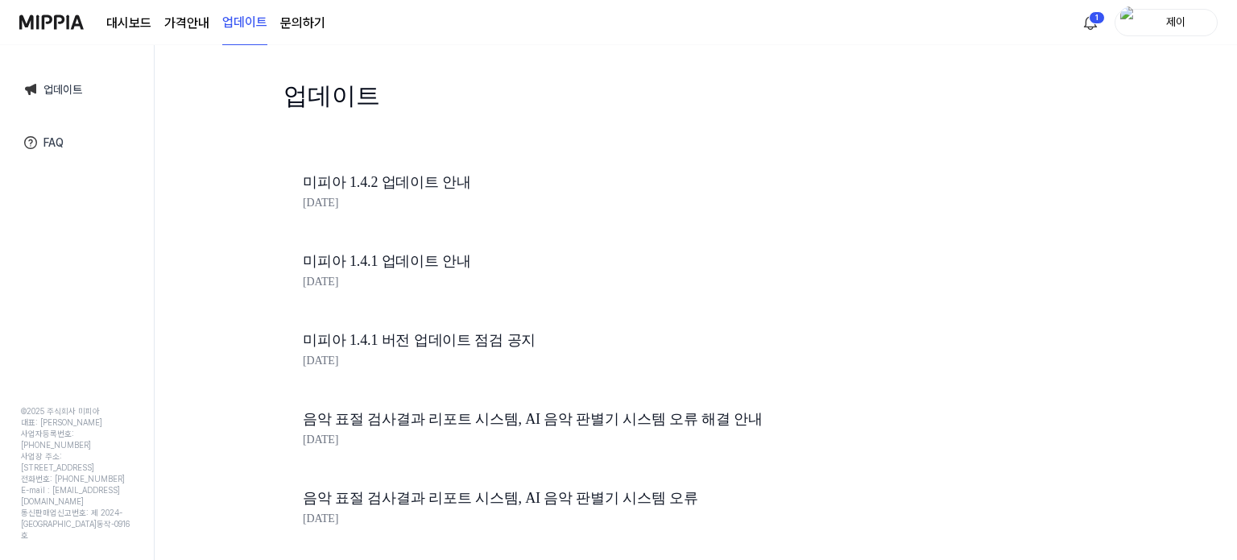
click at [122, 23] on link "대시보드" at bounding box center [128, 23] width 45 height 19
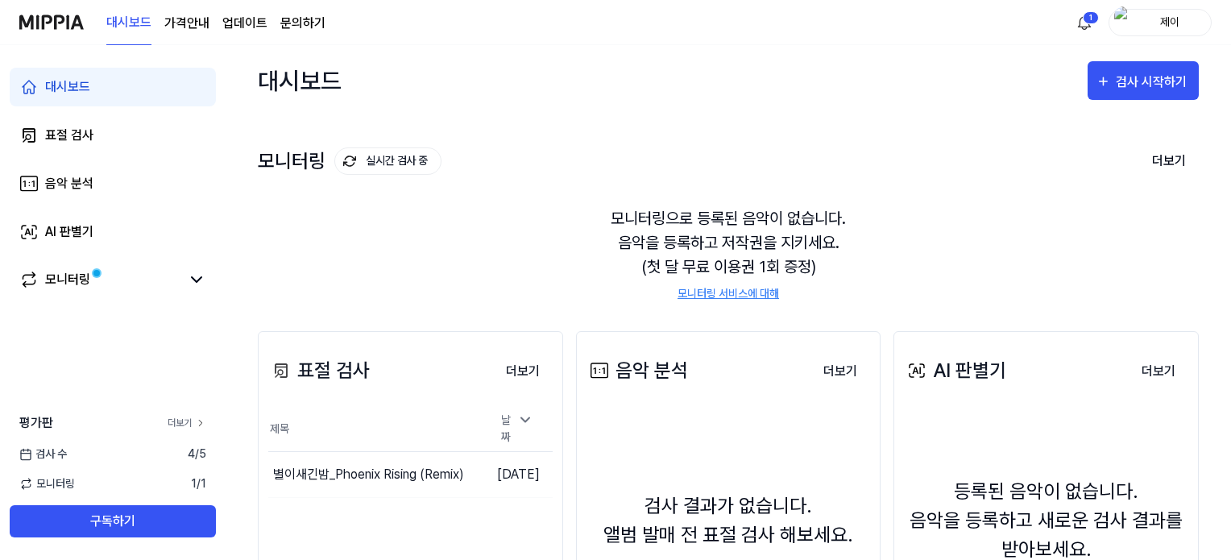
click at [186, 422] on link "더보기" at bounding box center [187, 423] width 39 height 14
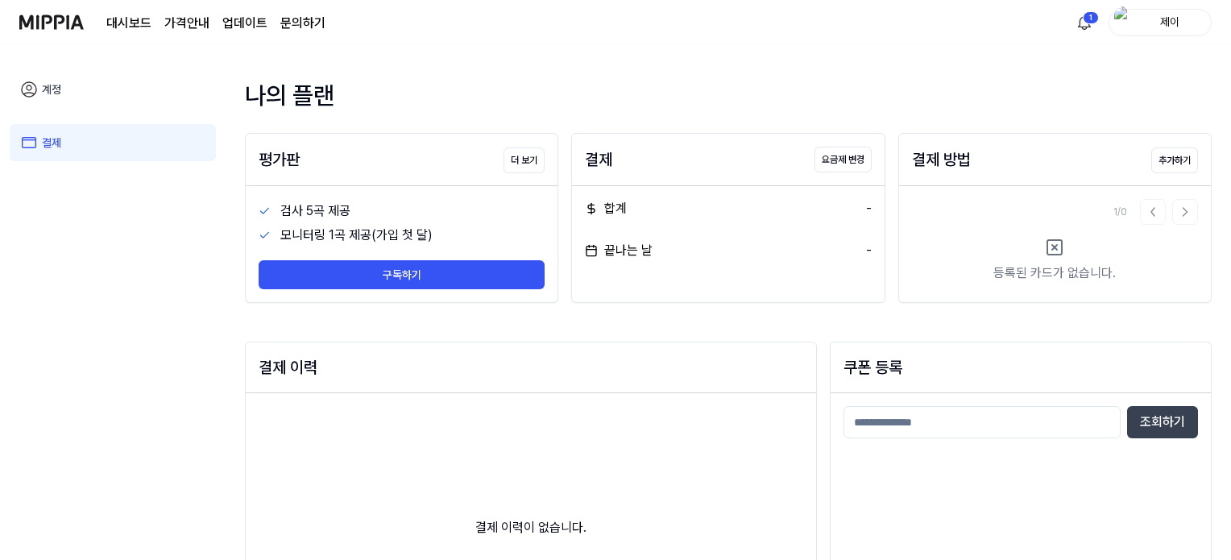
click at [52, 87] on link "계정" at bounding box center [113, 89] width 206 height 37
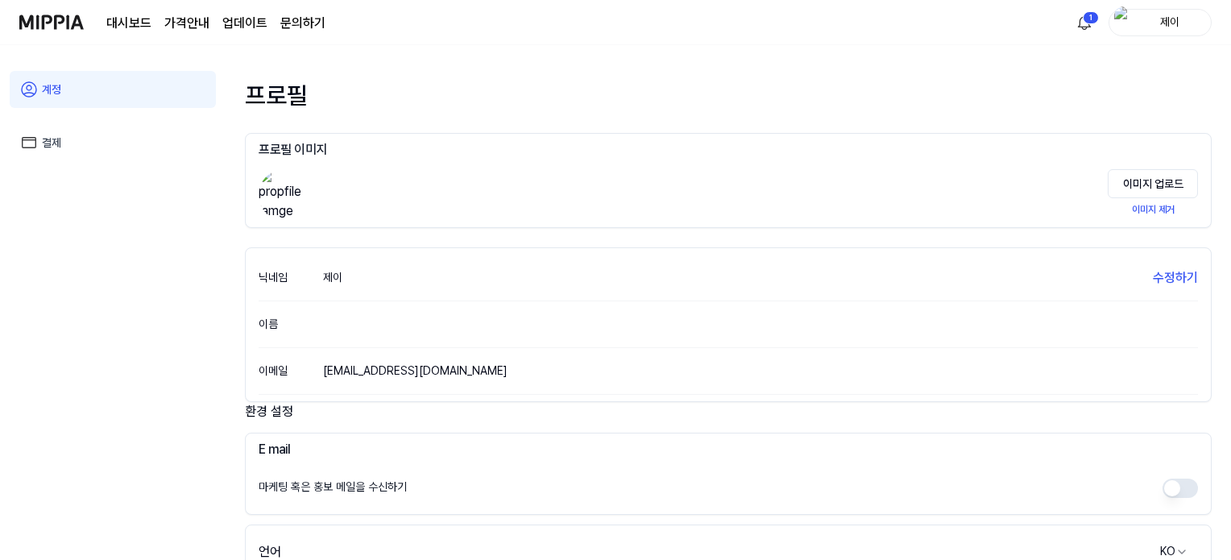
click at [133, 19] on link "대시보드" at bounding box center [128, 23] width 45 height 19
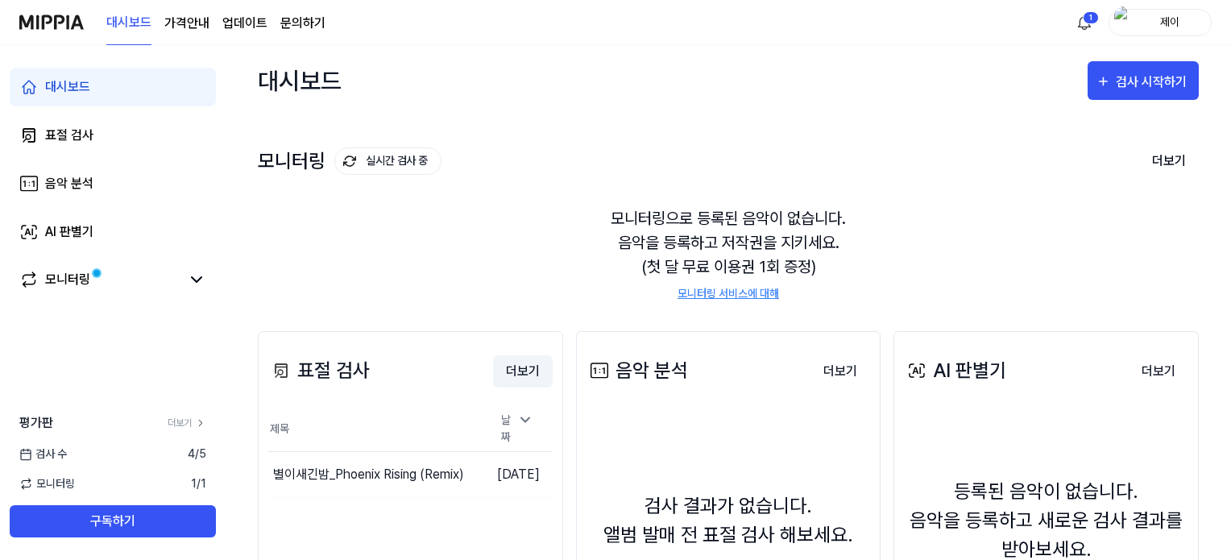
click at [506, 367] on button "더보기" at bounding box center [523, 371] width 60 height 32
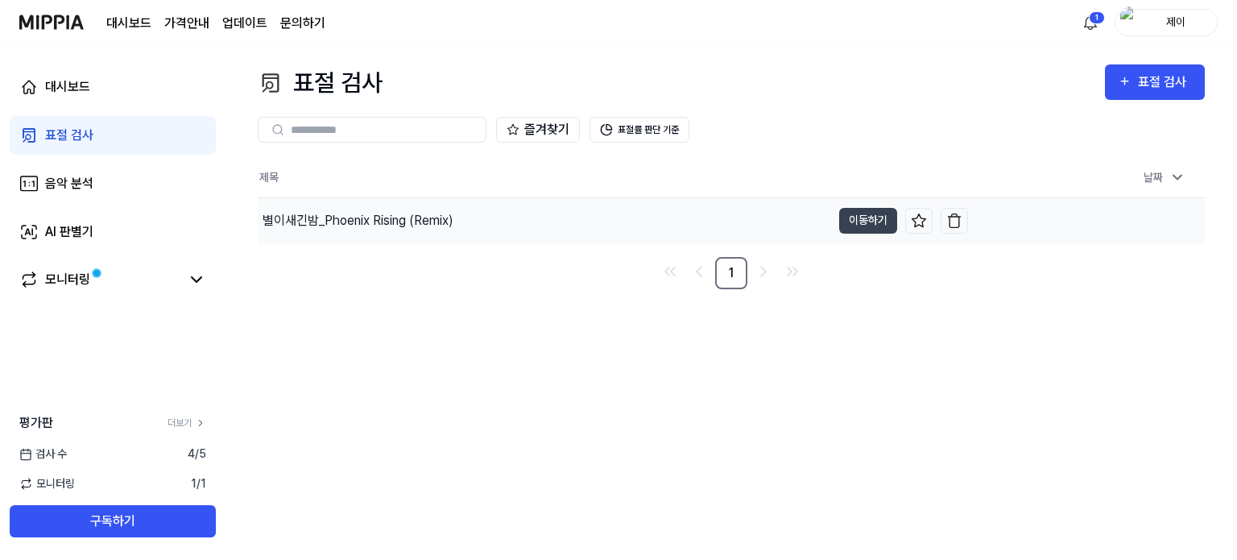
click at [350, 212] on div "별이새긴밤_Phoenix Rising (Remix)" at bounding box center [358, 220] width 191 height 19
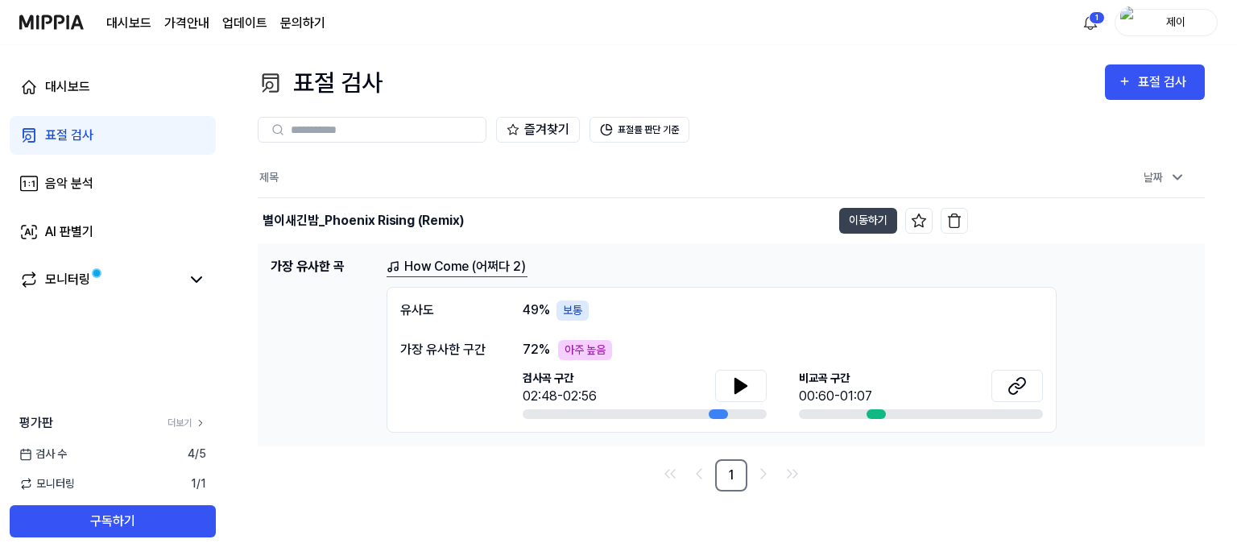
click at [449, 266] on link "How Come (어쩌다 2)" at bounding box center [457, 267] width 141 height 20
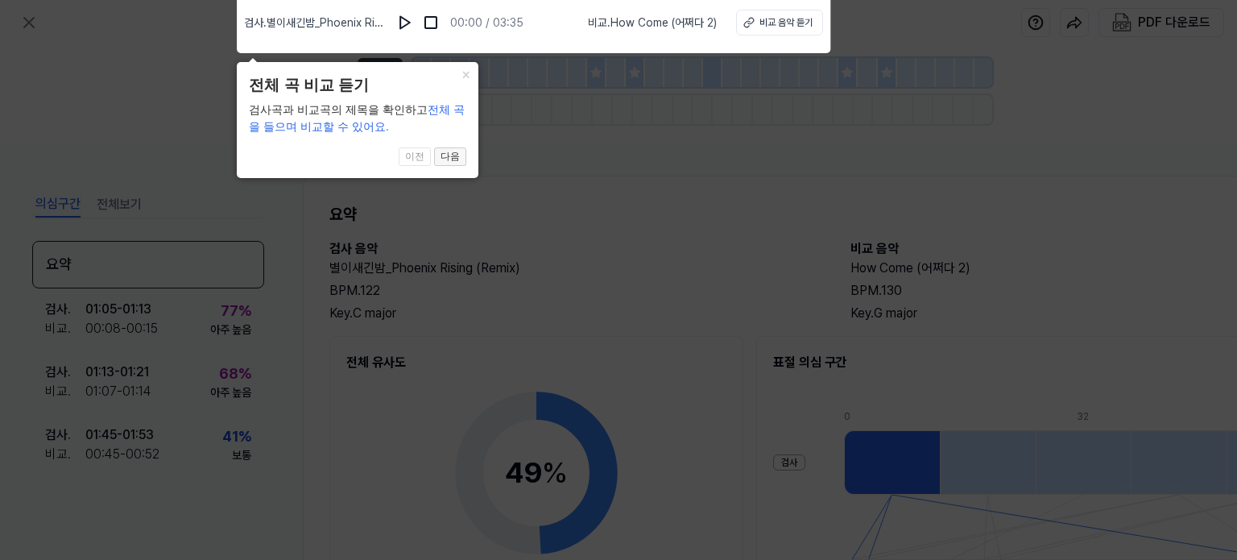
click at [453, 160] on button "다음" at bounding box center [450, 156] width 32 height 19
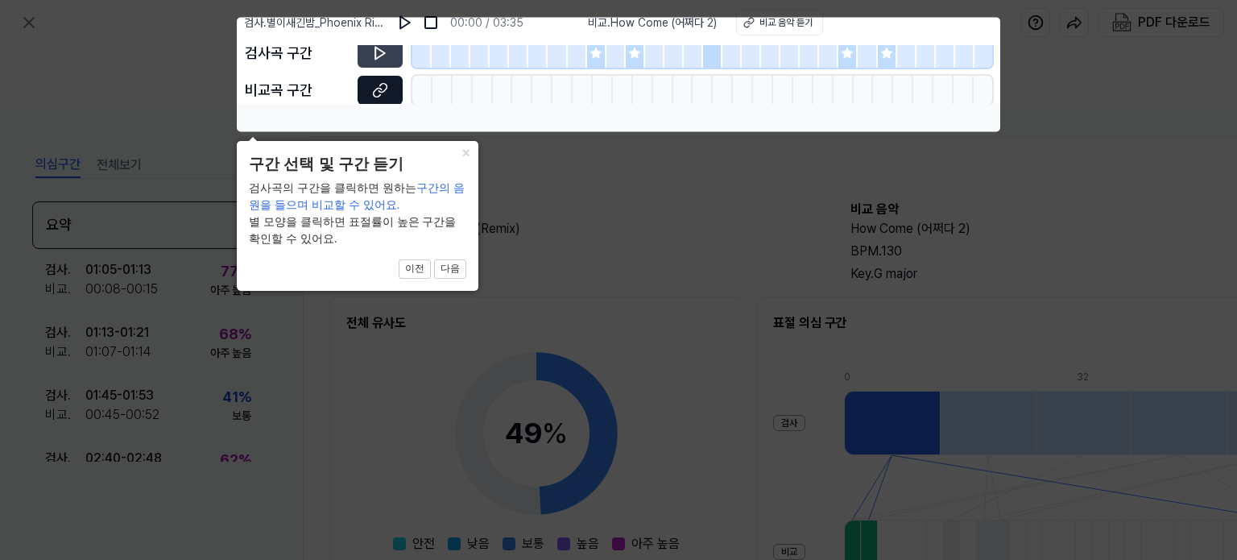
click at [379, 89] on icon at bounding box center [380, 90] width 16 height 16
click at [449, 268] on button "다음" at bounding box center [450, 268] width 32 height 19
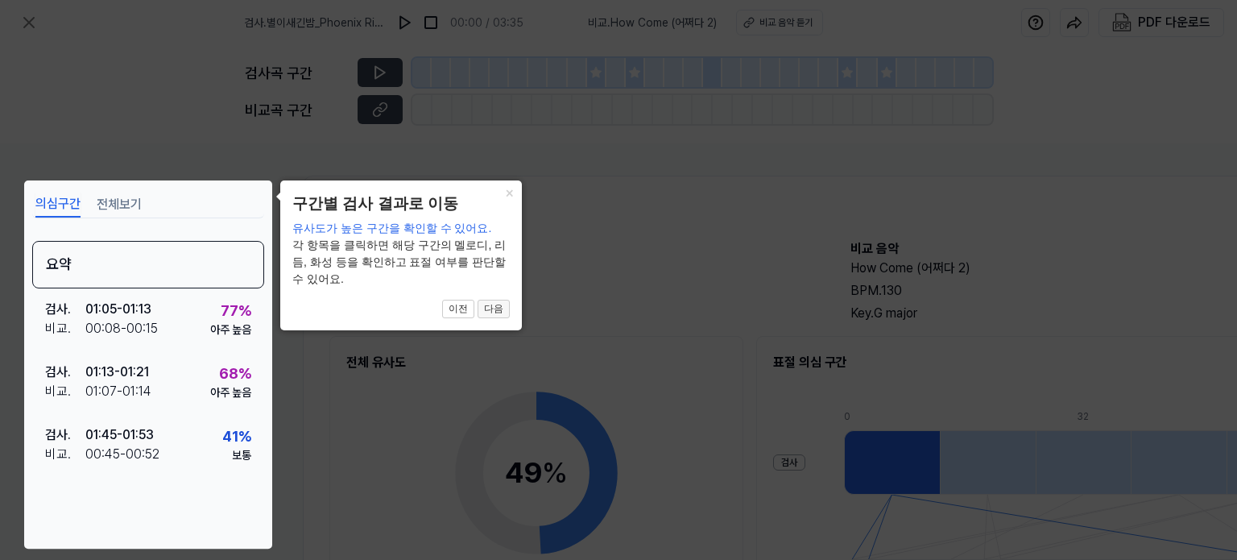
click at [491, 306] on button "다음" at bounding box center [494, 309] width 32 height 19
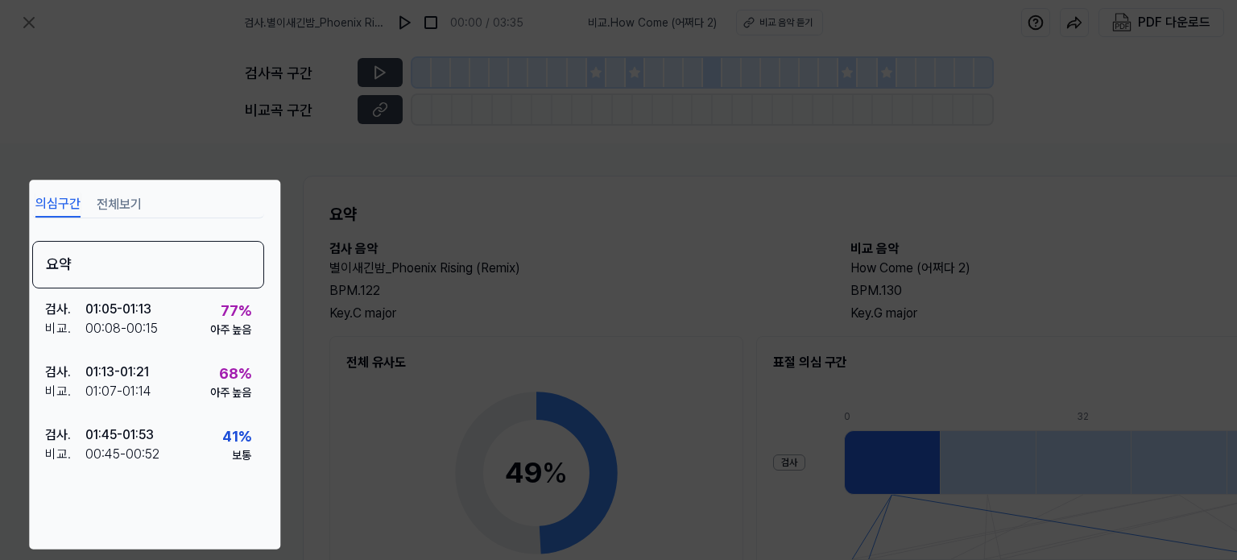
scroll to position [215, 161]
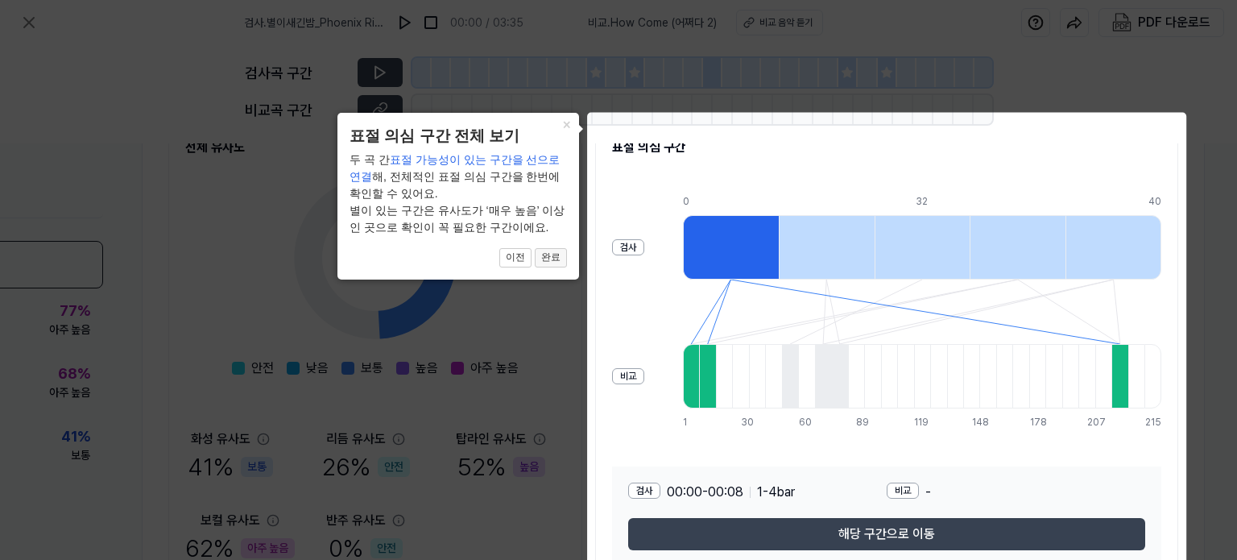
click at [551, 257] on button "완료" at bounding box center [551, 257] width 32 height 19
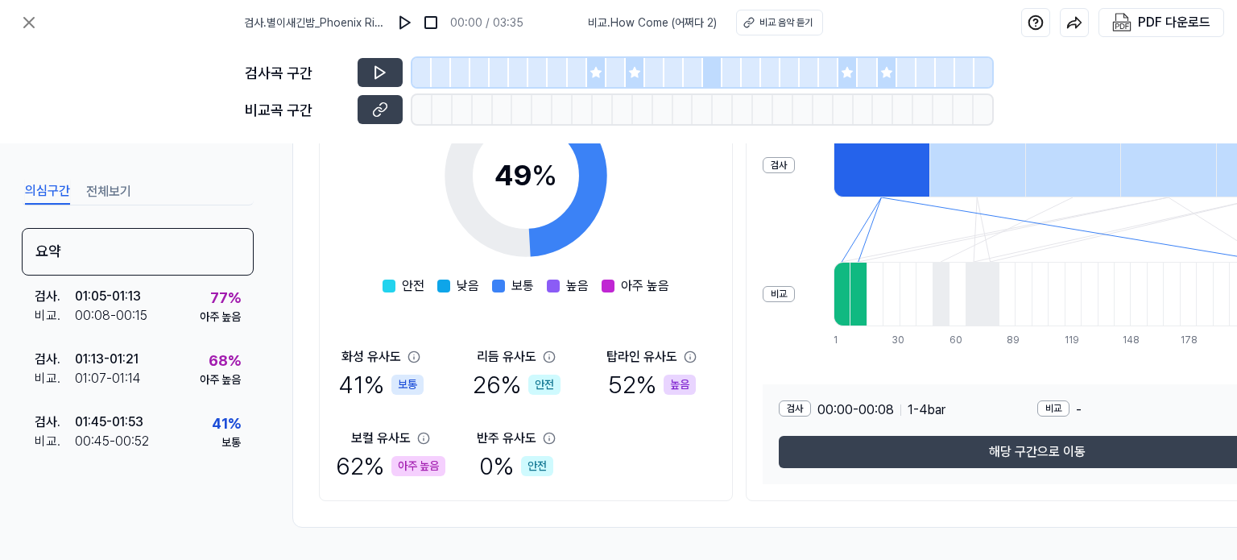
scroll to position [303, 6]
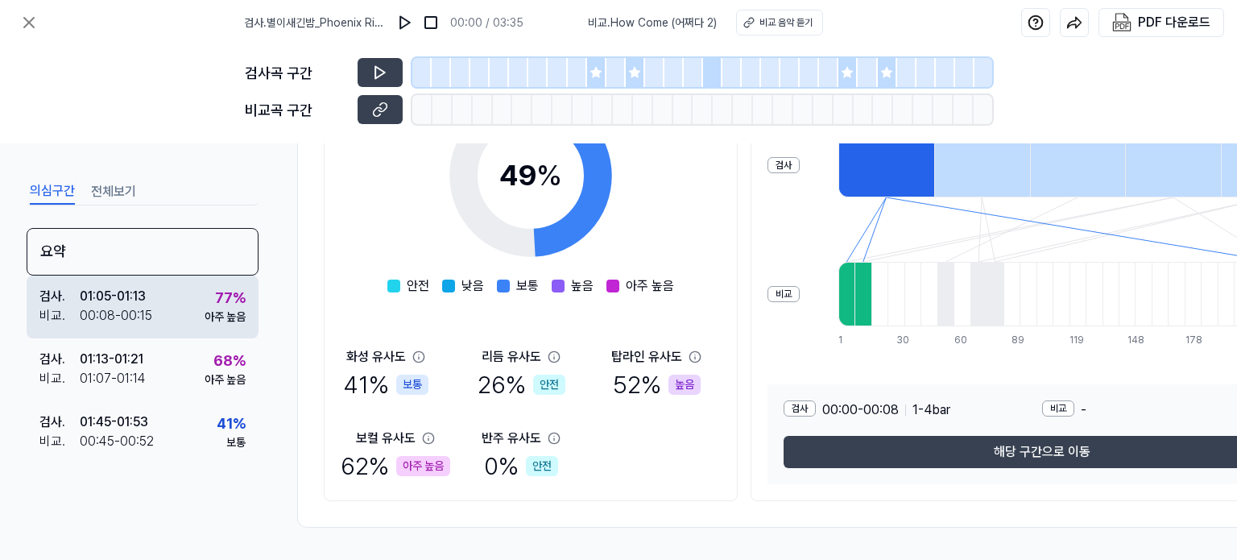
click at [174, 308] on div "검사 . 01:05 - 01:13 비교 . 00:08 - 00:15 77 % 아주 높음" at bounding box center [143, 306] width 232 height 63
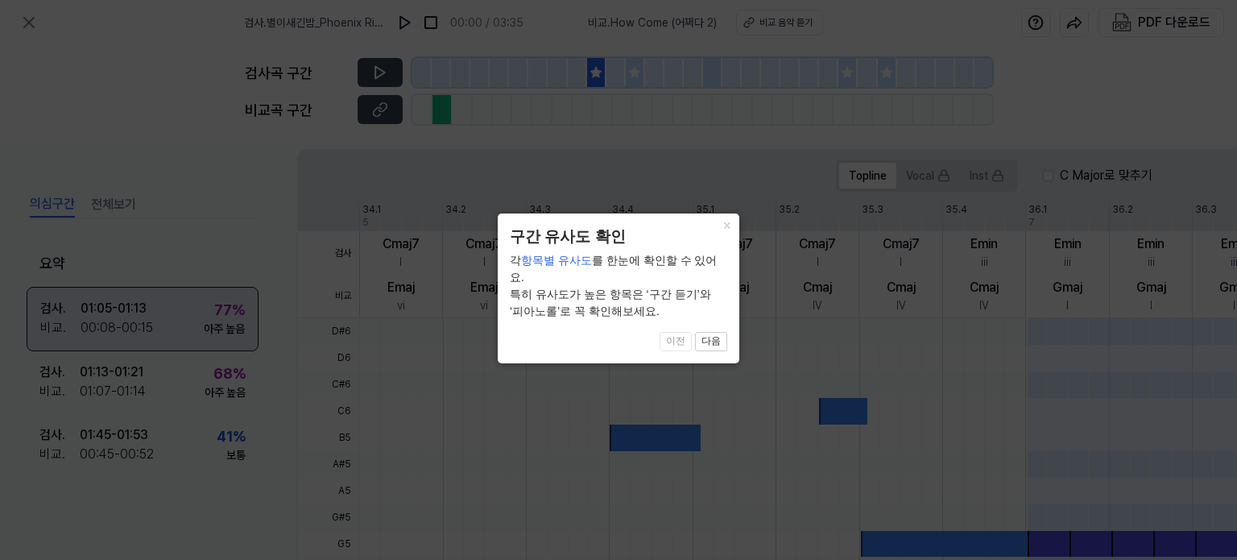
scroll to position [550, 6]
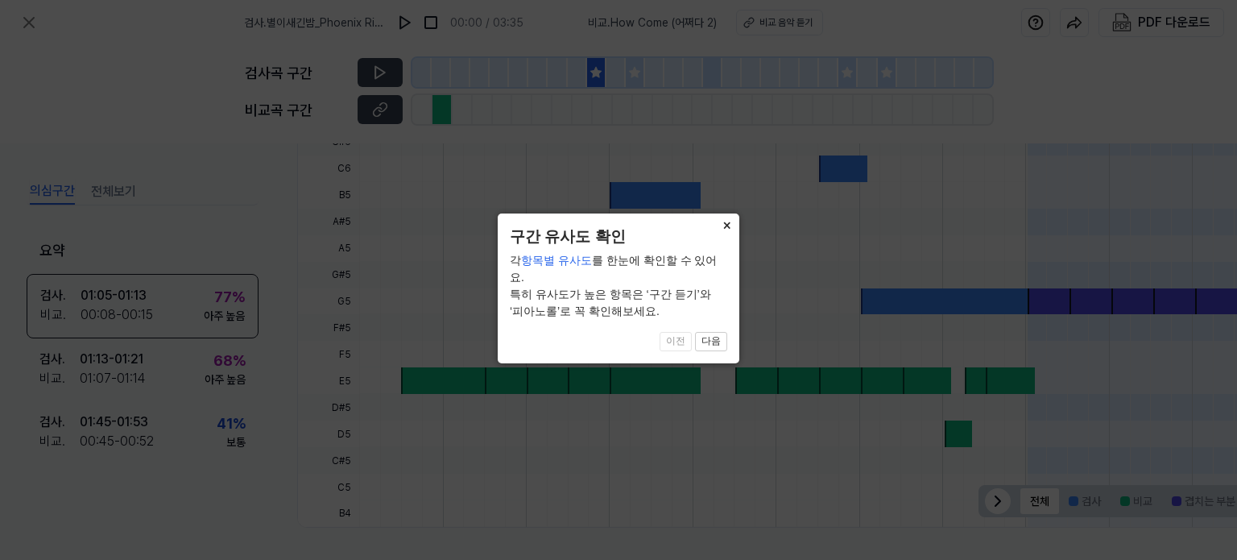
click at [728, 225] on button "×" at bounding box center [727, 224] width 26 height 23
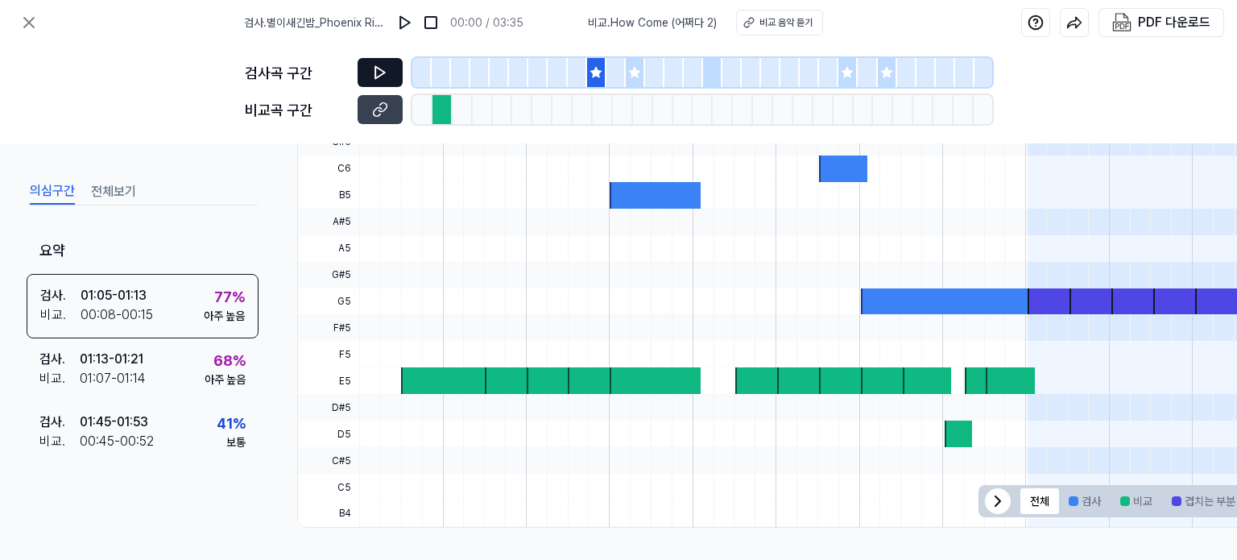
click at [379, 68] on icon at bounding box center [380, 73] width 10 height 12
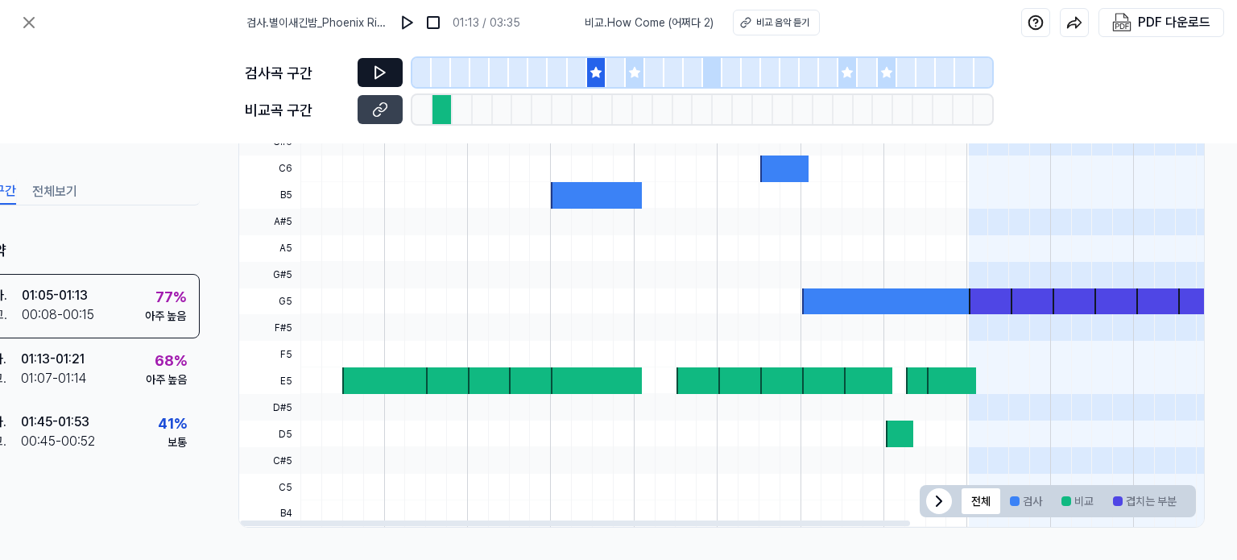
click at [983, 293] on div at bounding box center [993, 301] width 48 height 27
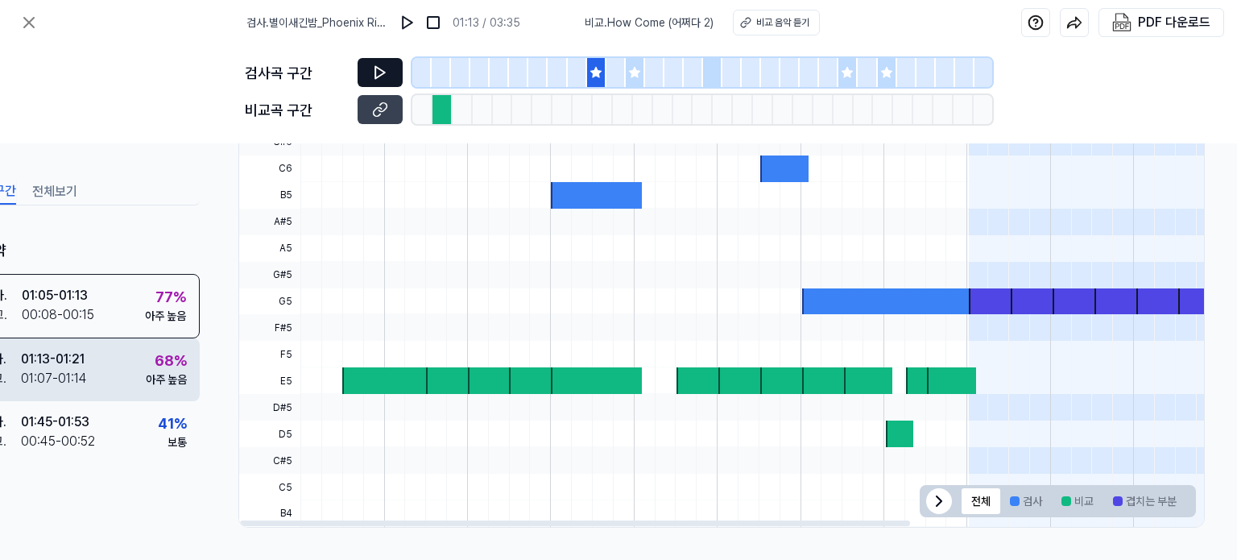
click at [68, 361] on div "01:13 - 01:21" at bounding box center [53, 359] width 64 height 19
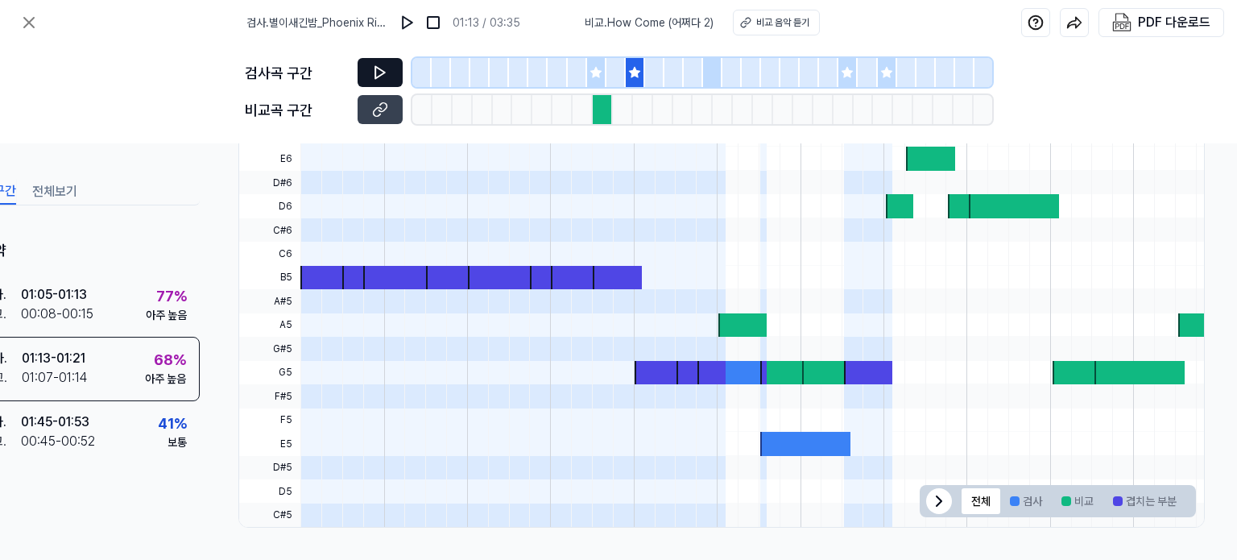
click at [381, 74] on icon at bounding box center [380, 73] width 10 height 12
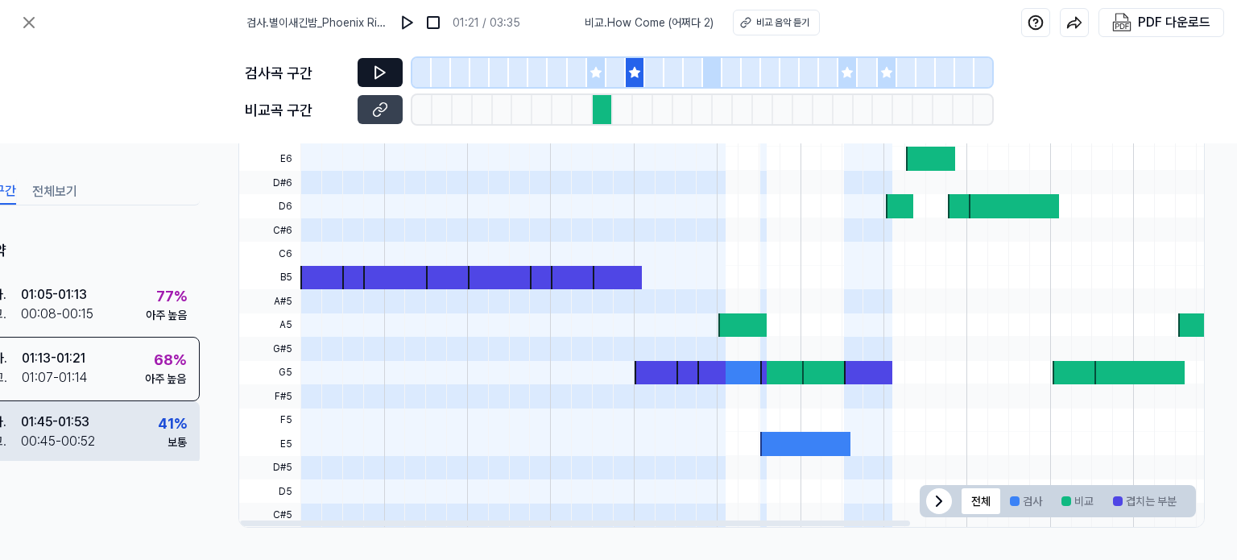
click at [84, 433] on div "00:45 - 00:52" at bounding box center [58, 441] width 74 height 19
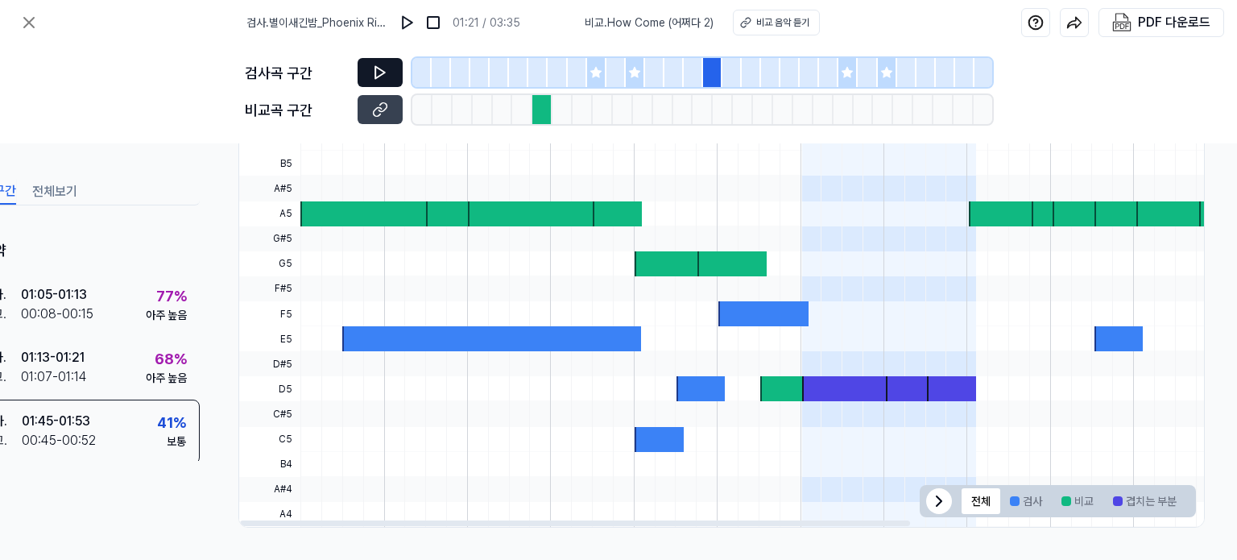
click at [382, 73] on icon at bounding box center [380, 73] width 10 height 12
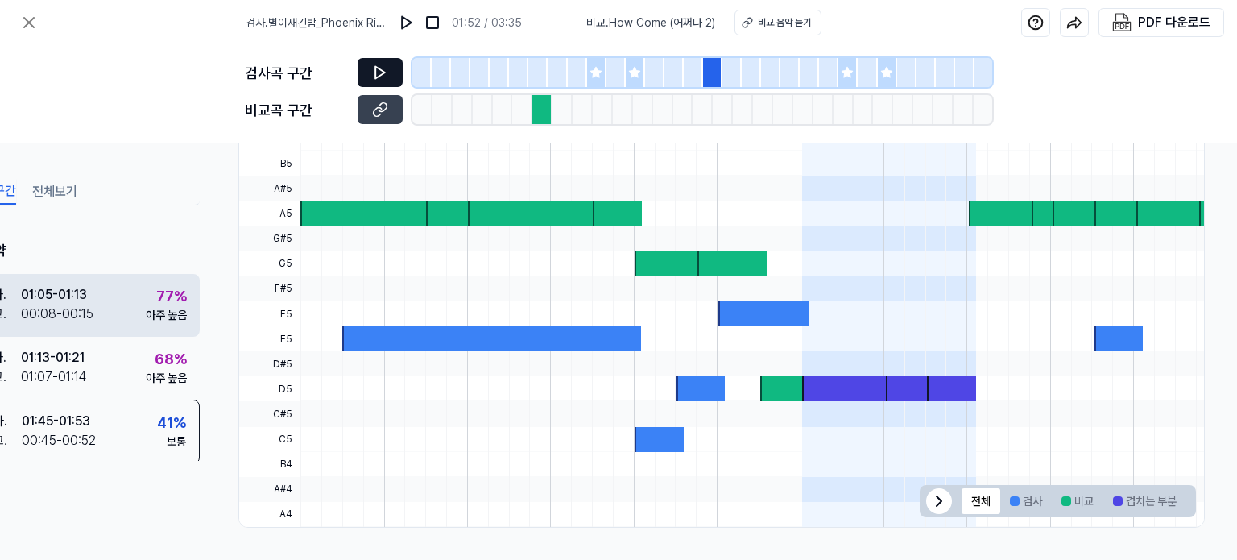
click at [107, 303] on div "검사 . 01:05 - 01:13 비교 . 00:08 - 00:15 77 % 아주 높음" at bounding box center [84, 305] width 232 height 63
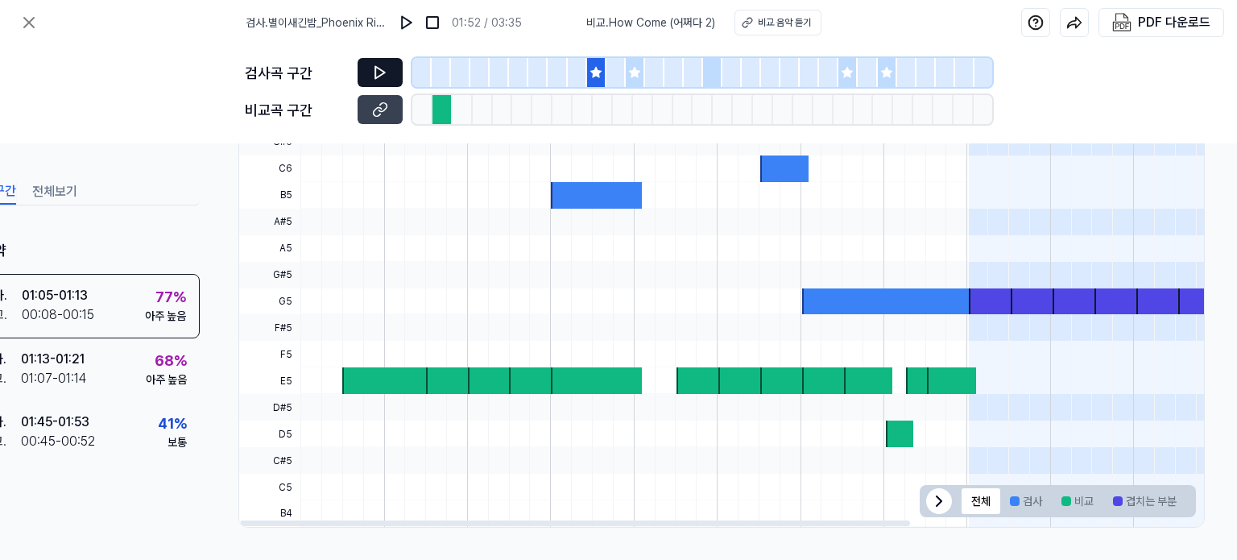
click at [380, 74] on icon at bounding box center [380, 73] width 10 height 12
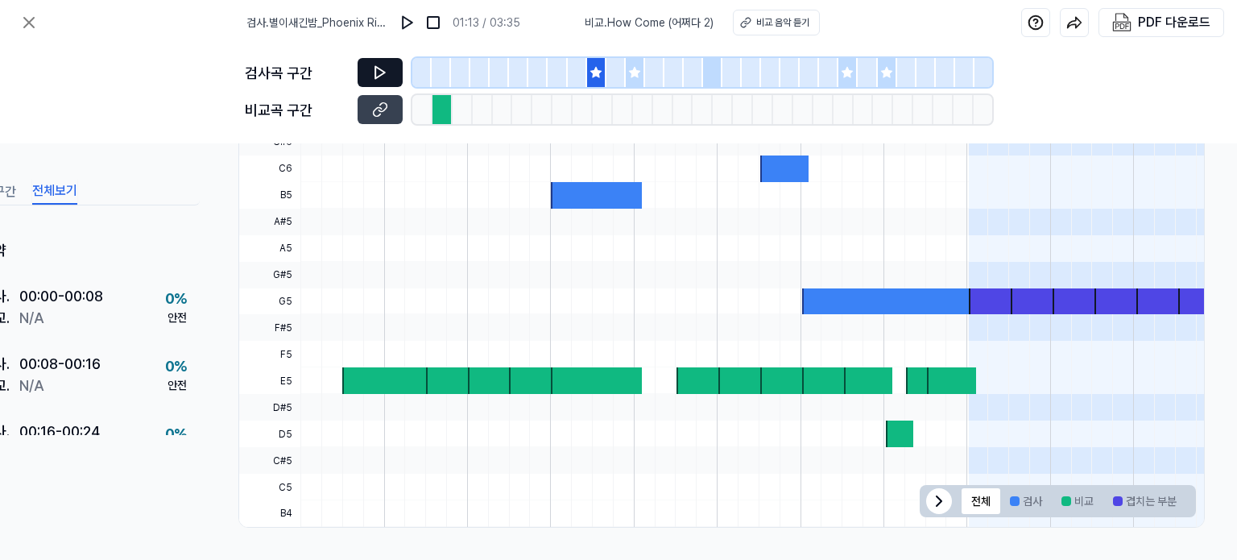
click at [46, 192] on button "전체보기" at bounding box center [54, 192] width 45 height 26
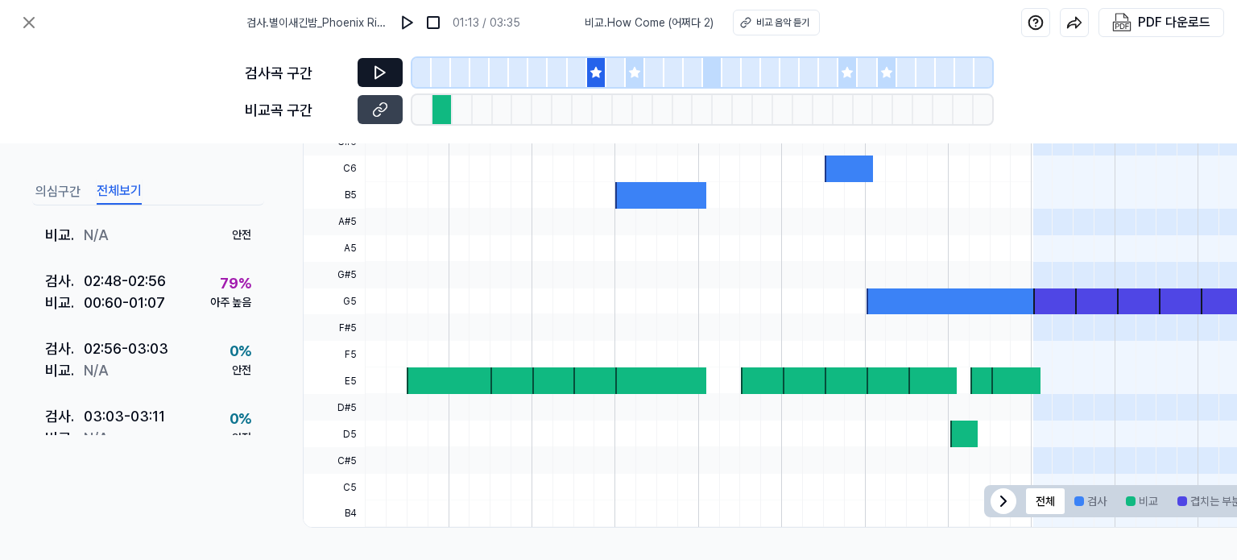
scroll to position [1551, 0]
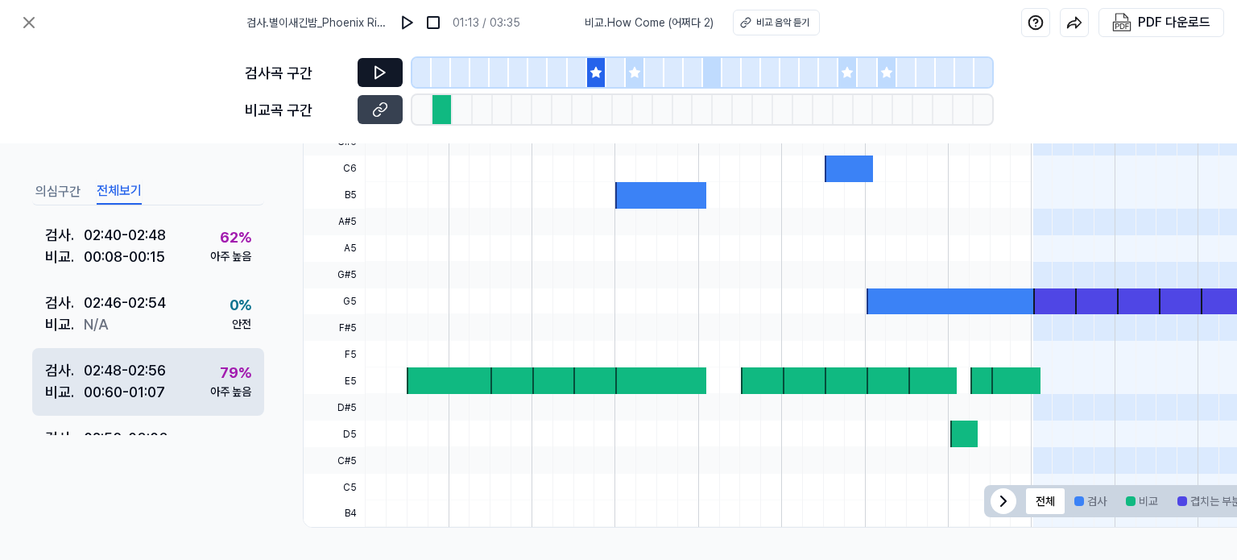
click at [109, 378] on div "02:48 - 02:56" at bounding box center [125, 370] width 82 height 22
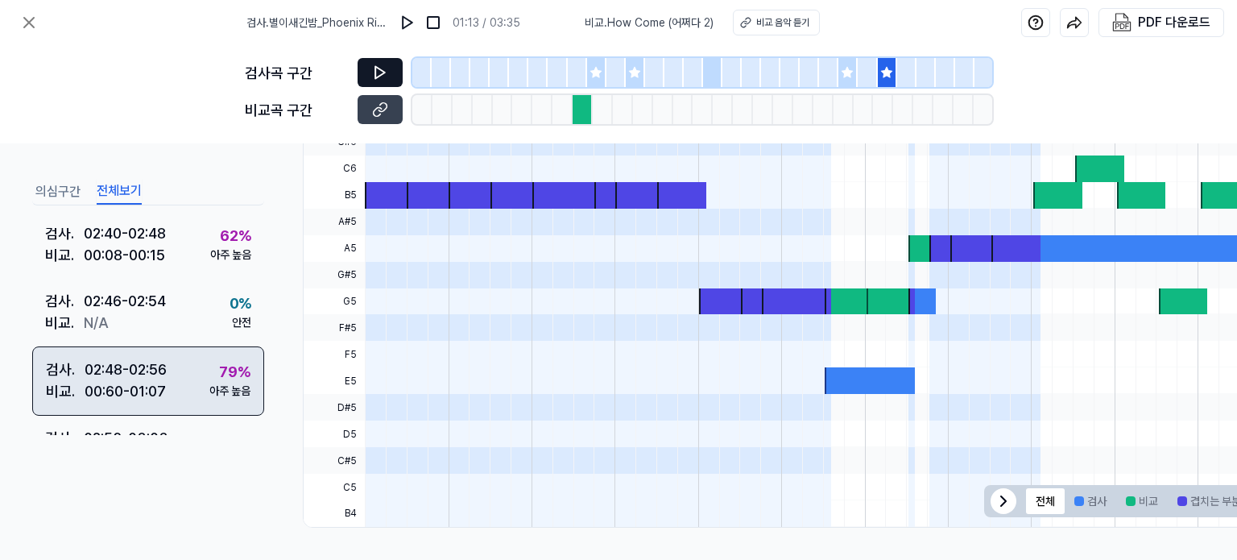
scroll to position [1550, 0]
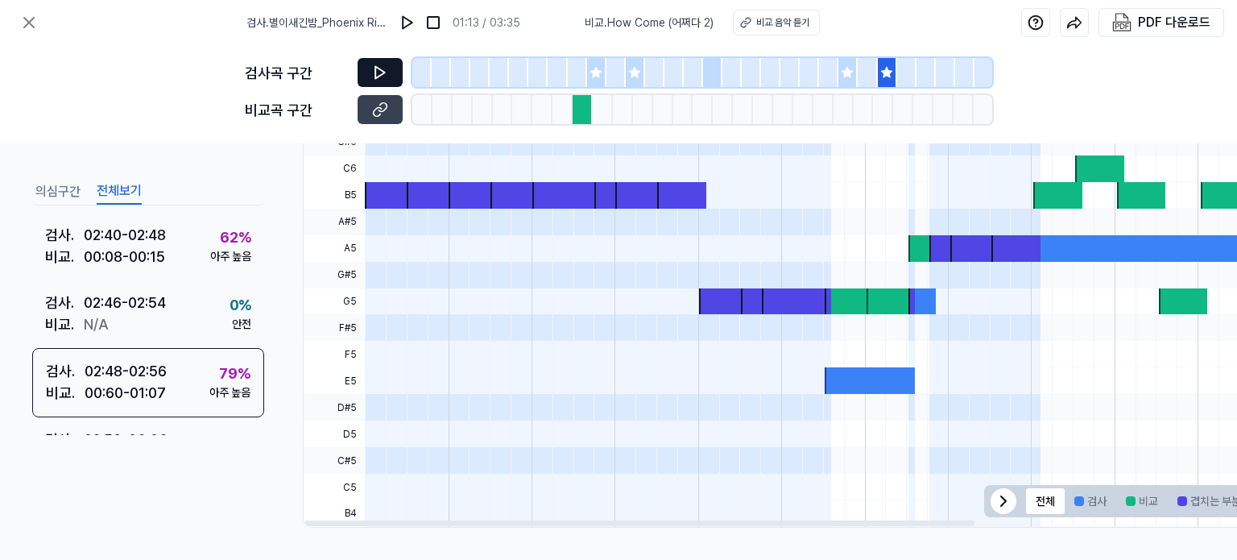
click at [383, 75] on icon at bounding box center [380, 72] width 16 height 16
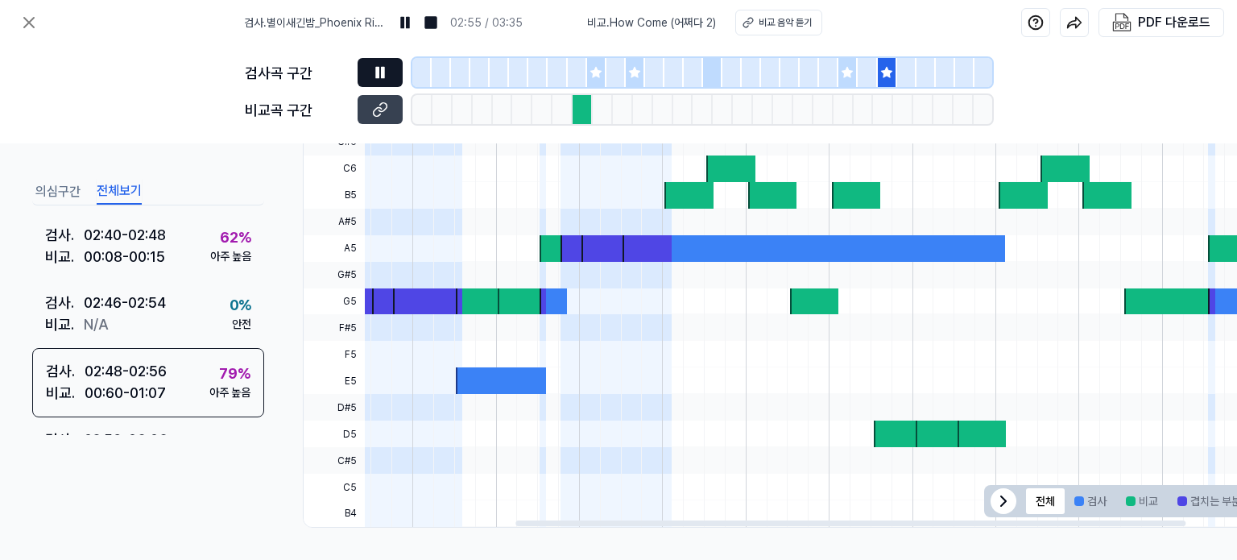
scroll to position [0, 425]
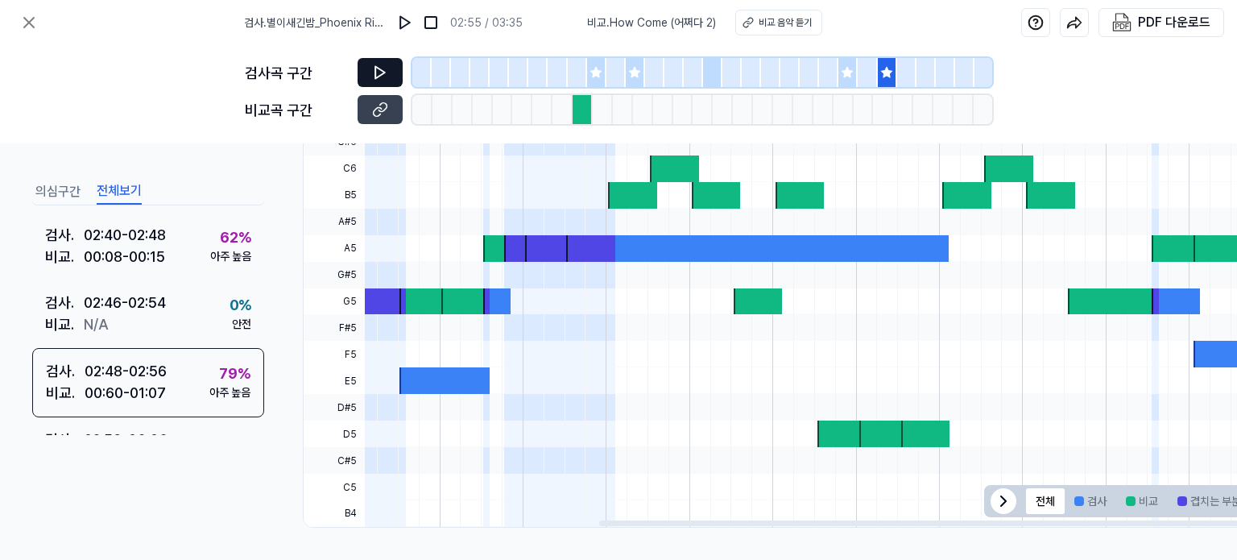
drag, startPoint x: 917, startPoint y: 518, endPoint x: 1237, endPoint y: 520, distance: 319.8
click at [1237, 520] on div at bounding box center [934, 523] width 670 height 6
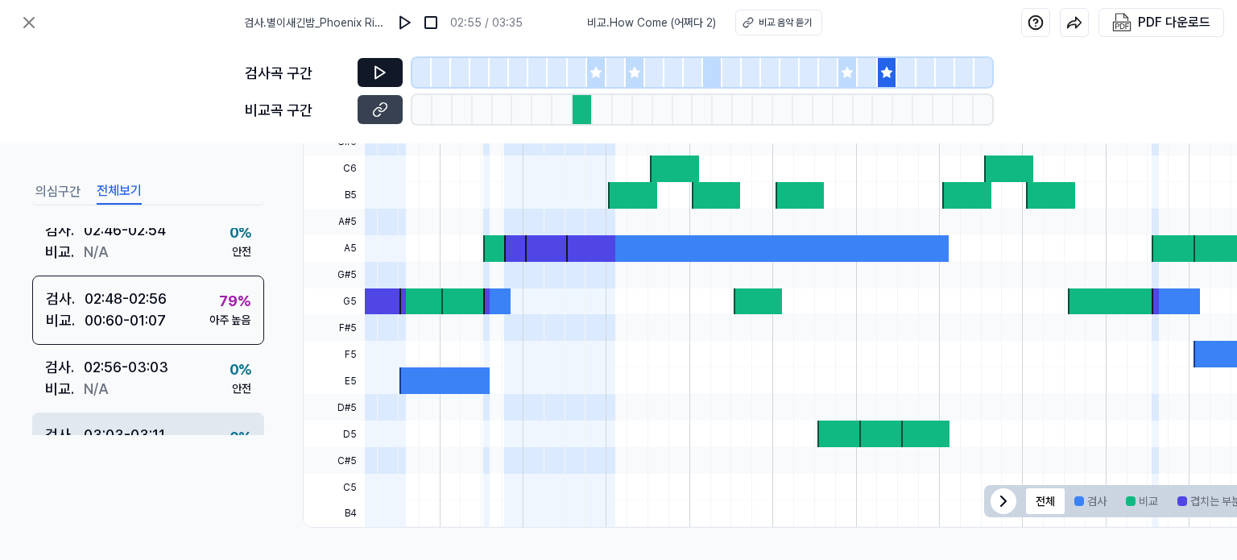
scroll to position [1703, 0]
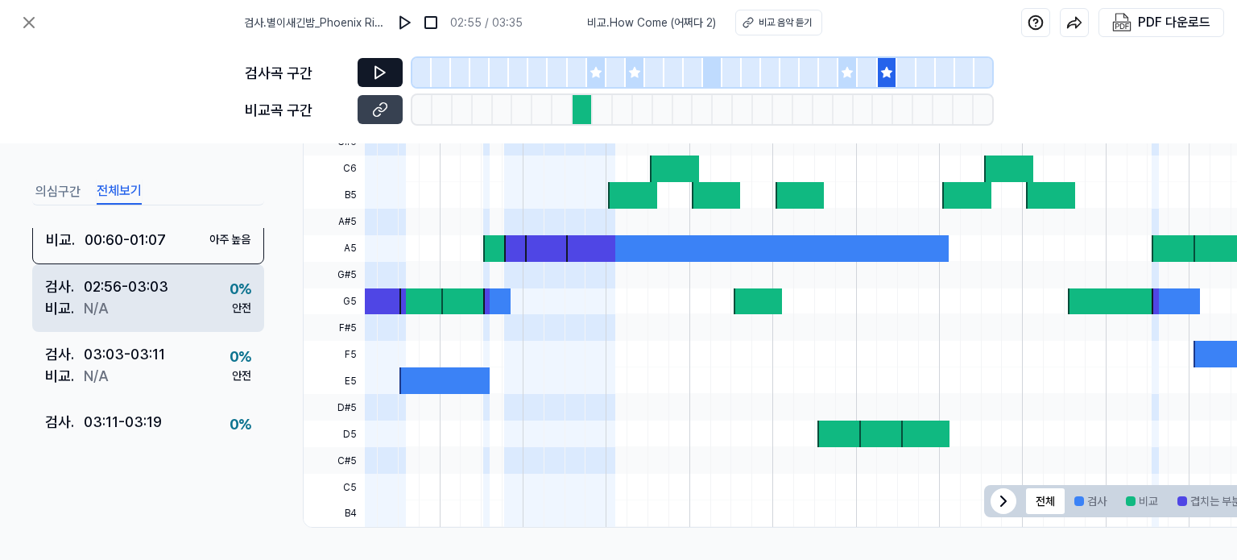
click at [122, 300] on div "[DEMOGRAPHIC_DATA] . N/A" at bounding box center [106, 308] width 123 height 22
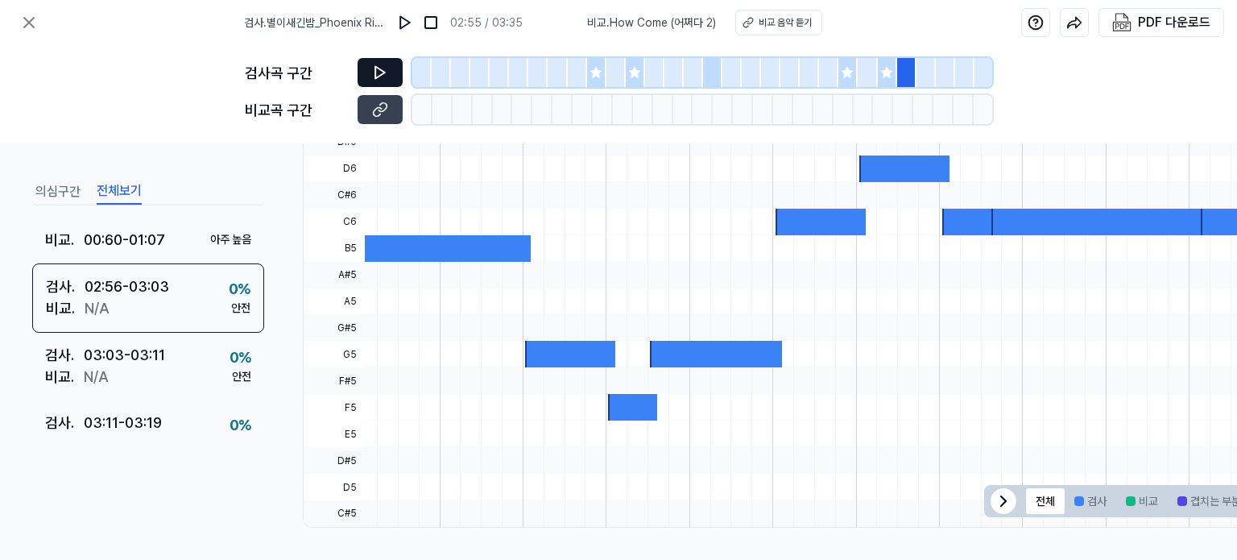
click at [374, 71] on icon at bounding box center [380, 72] width 16 height 16
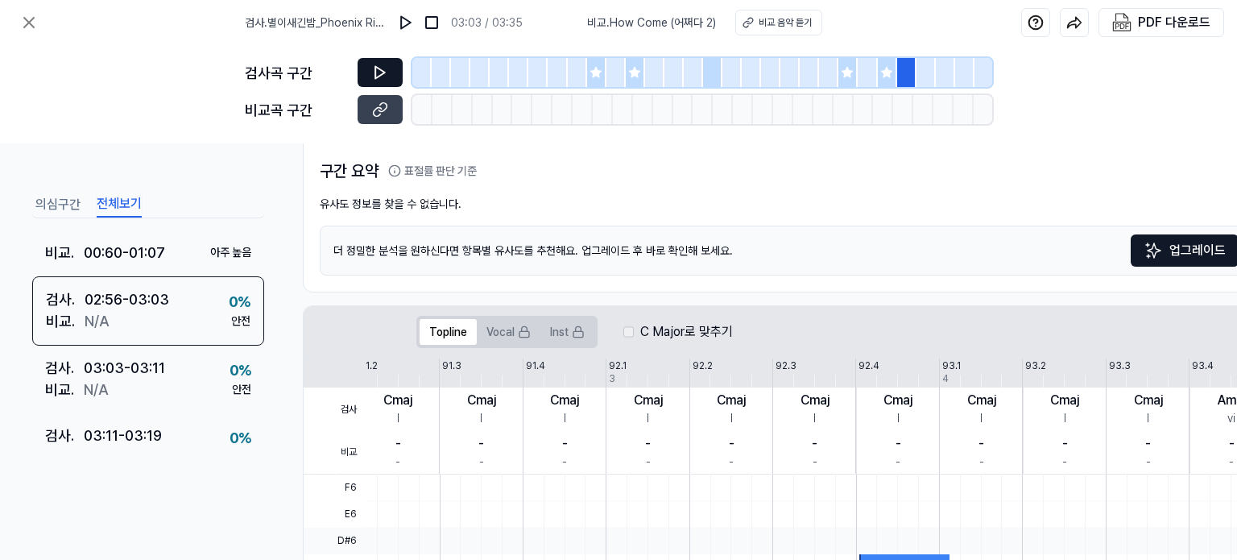
scroll to position [0, 0]
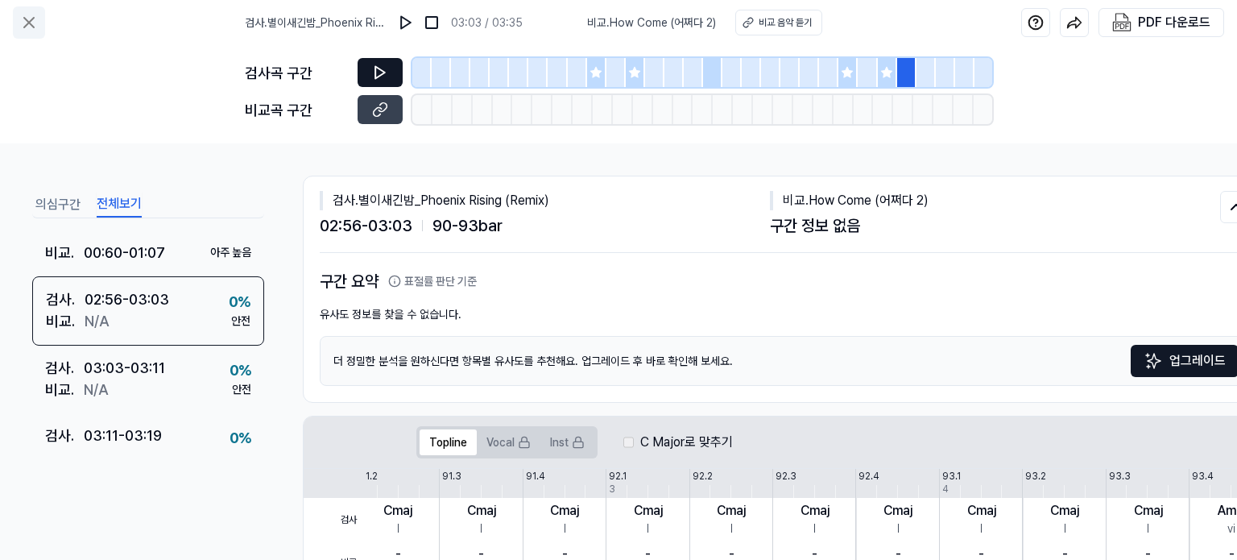
click at [29, 23] on icon at bounding box center [29, 23] width 10 height 10
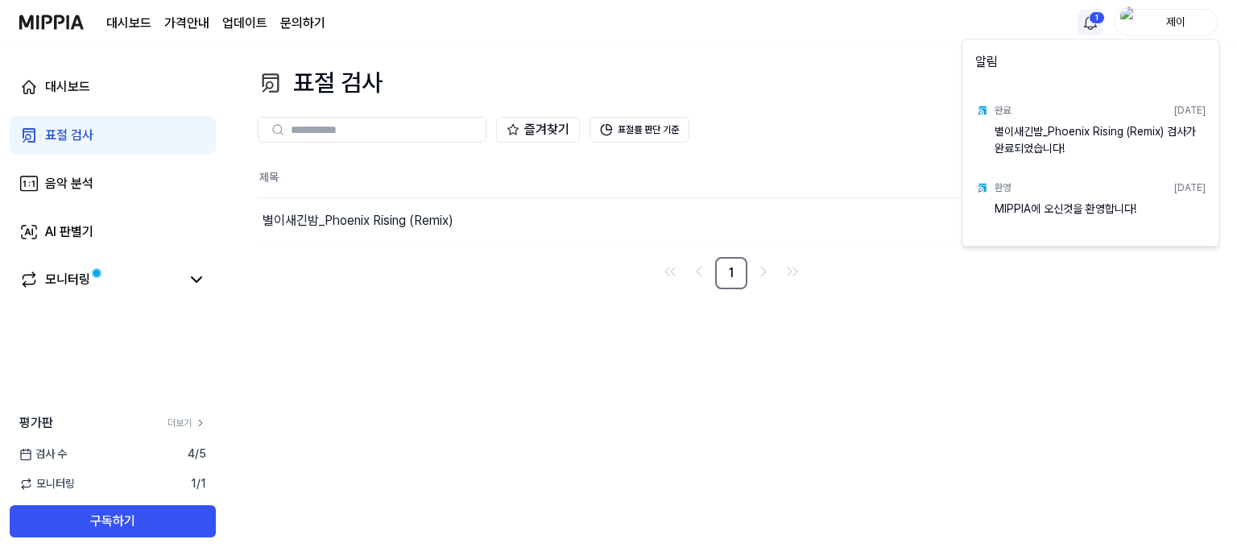
click at [1092, 24] on html "대시보드 가격안내 업데이트 문의하기 1 제이 대시보드 표절 검사 음악 분석 AI 판별기 모니터링 평가판 더보기 검사 [DATE] 모니터링 1 …" at bounding box center [618, 280] width 1237 height 560
click at [901, 30] on html "대시보드 가격안내 업데이트 문의하기 제이 대시보드 표절 검사 음악 분석 AI 판별기 모니터링 평가판 더보기 검사 [DATE] 모니터링 1 / …" at bounding box center [618, 280] width 1237 height 560
